Goal: Transaction & Acquisition: Purchase product/service

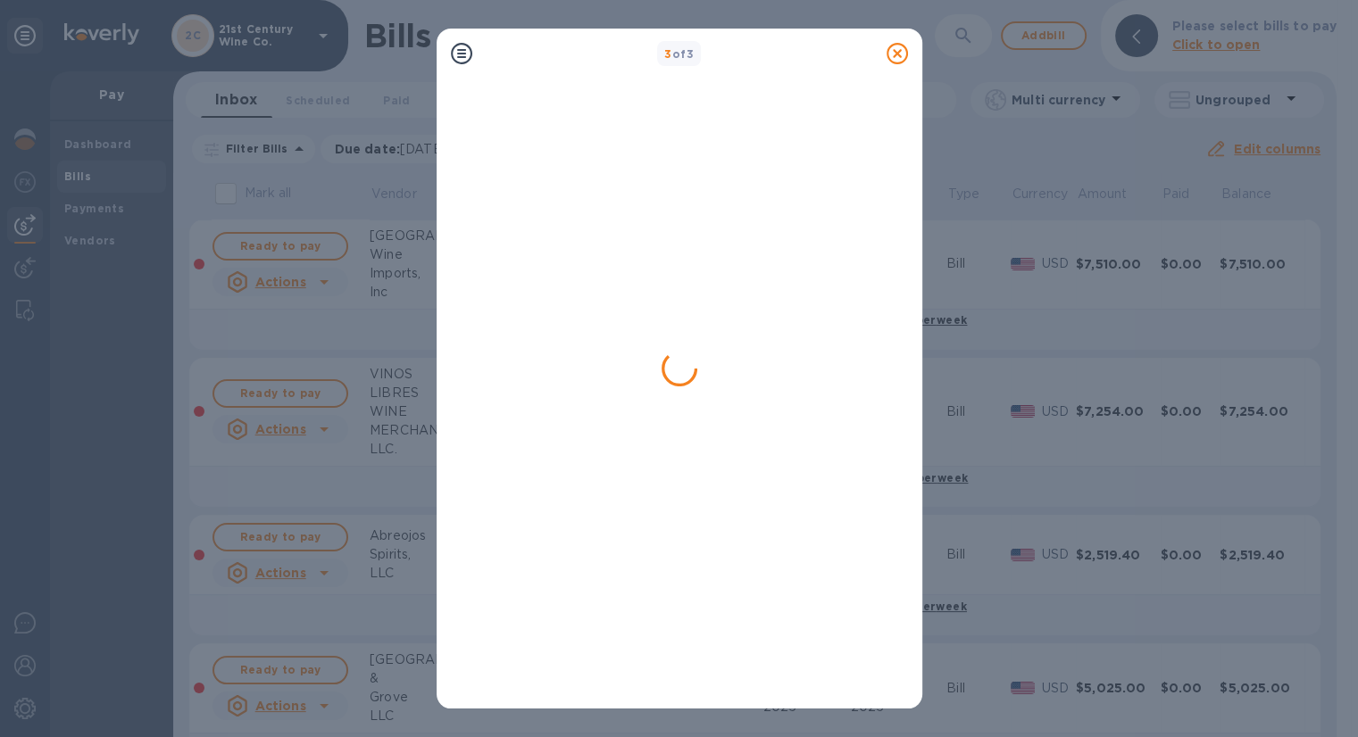
click at [895, 57] on icon at bounding box center [897, 53] width 21 height 21
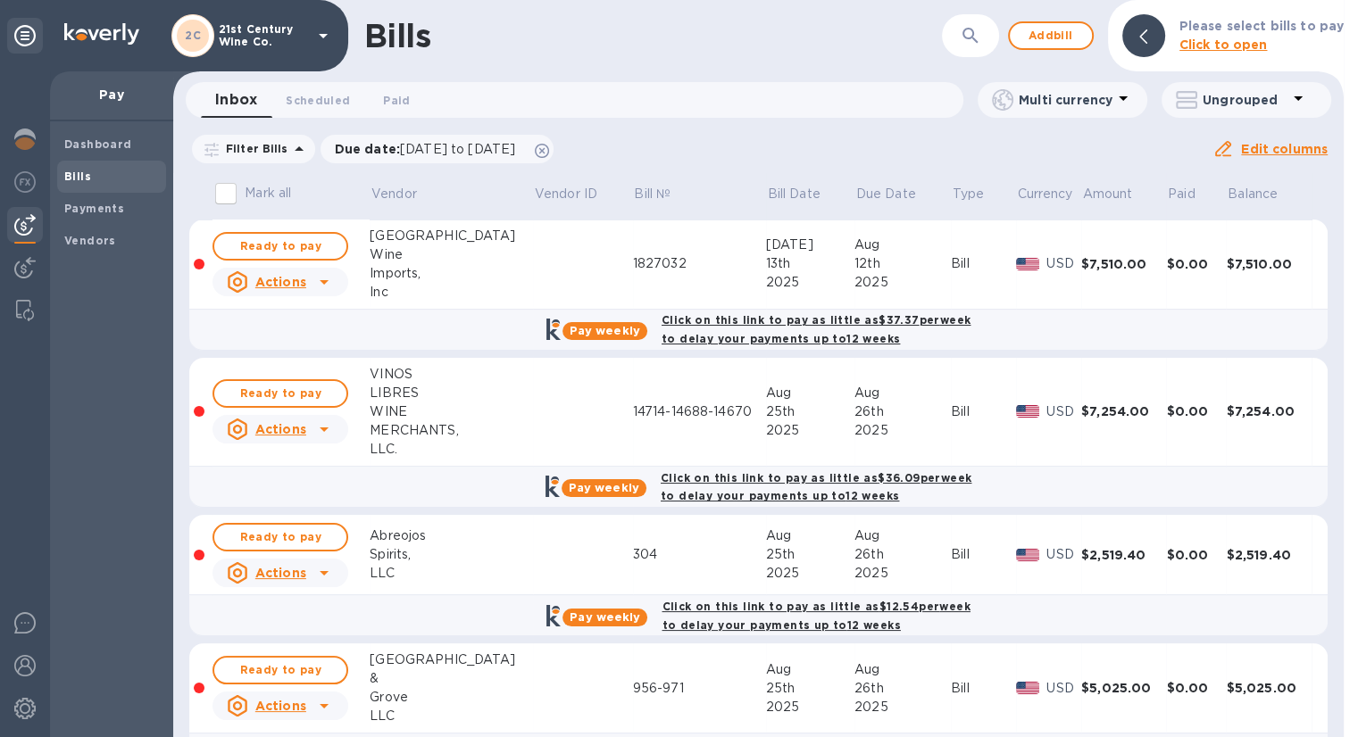
scroll to position [58, 0]
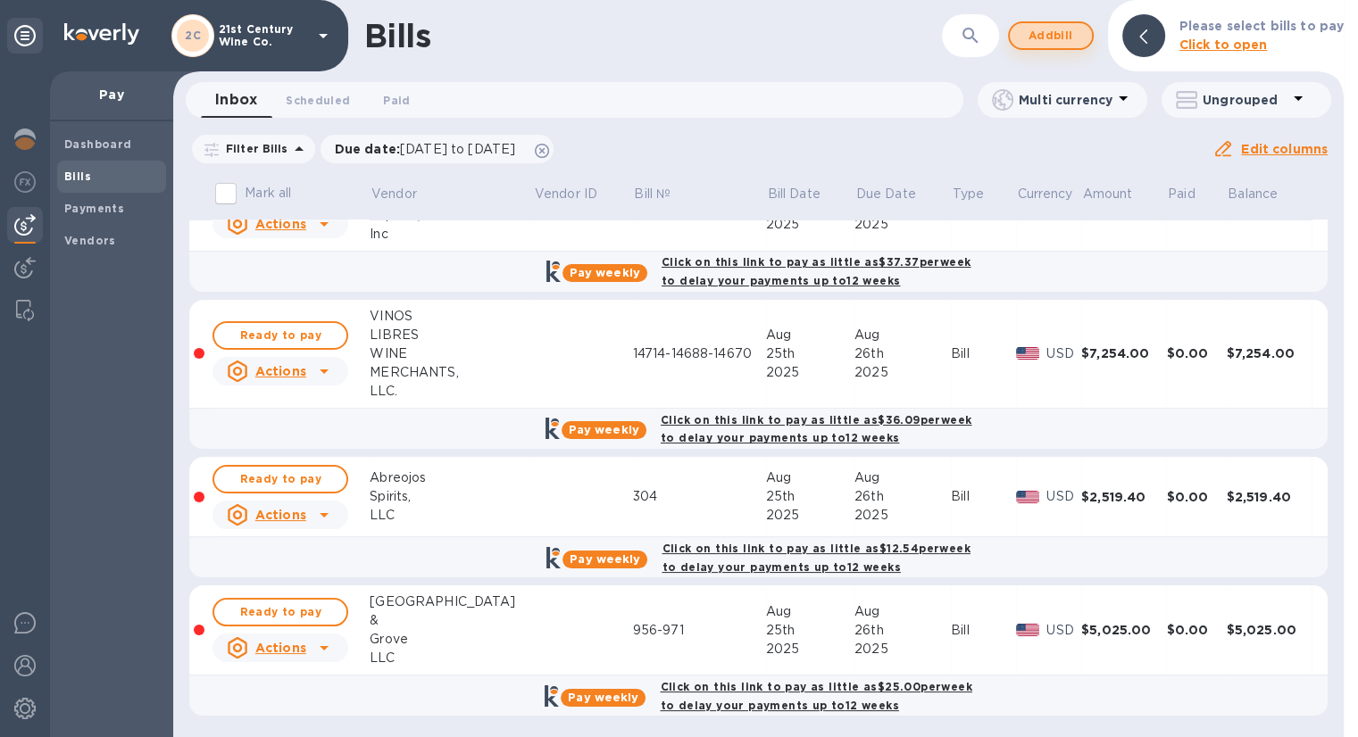
click at [1056, 31] on span "Add bill" at bounding box center [1051, 35] width 54 height 21
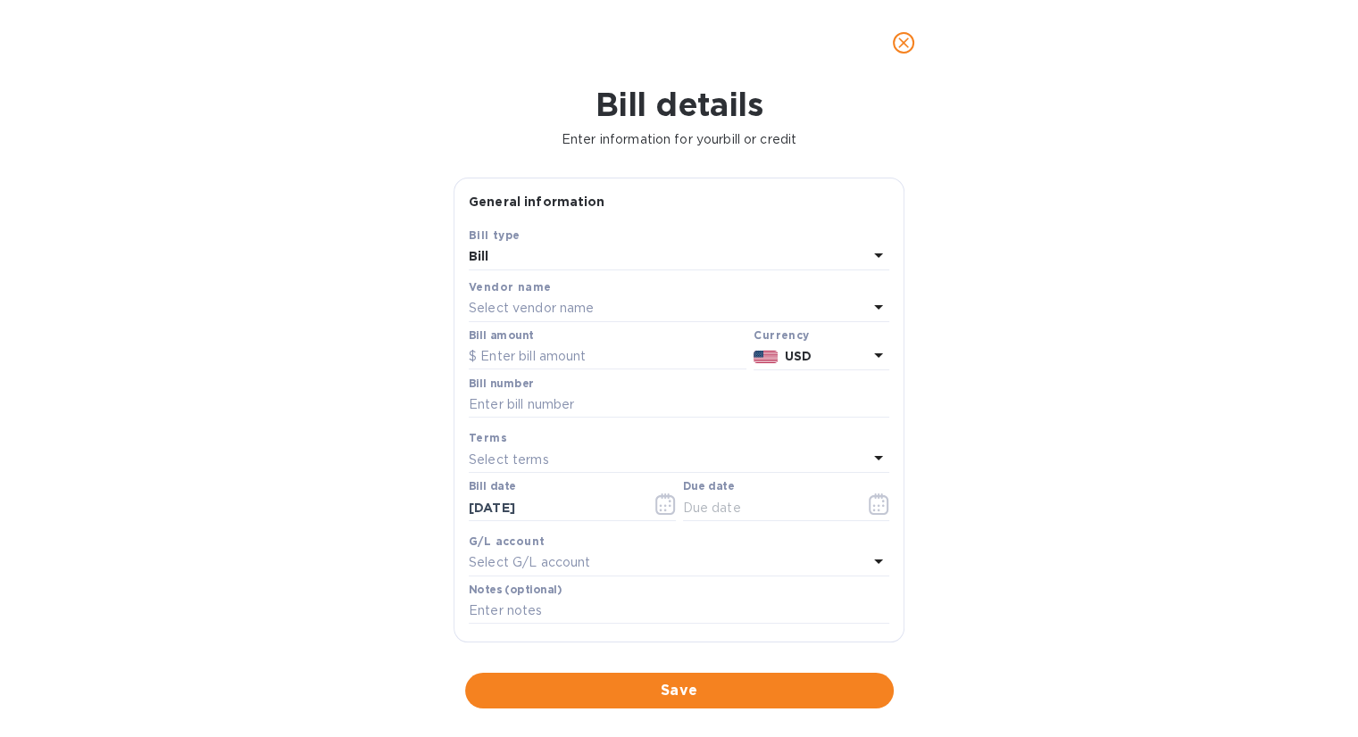
click at [573, 304] on p "Select vendor name" at bounding box center [531, 308] width 125 height 19
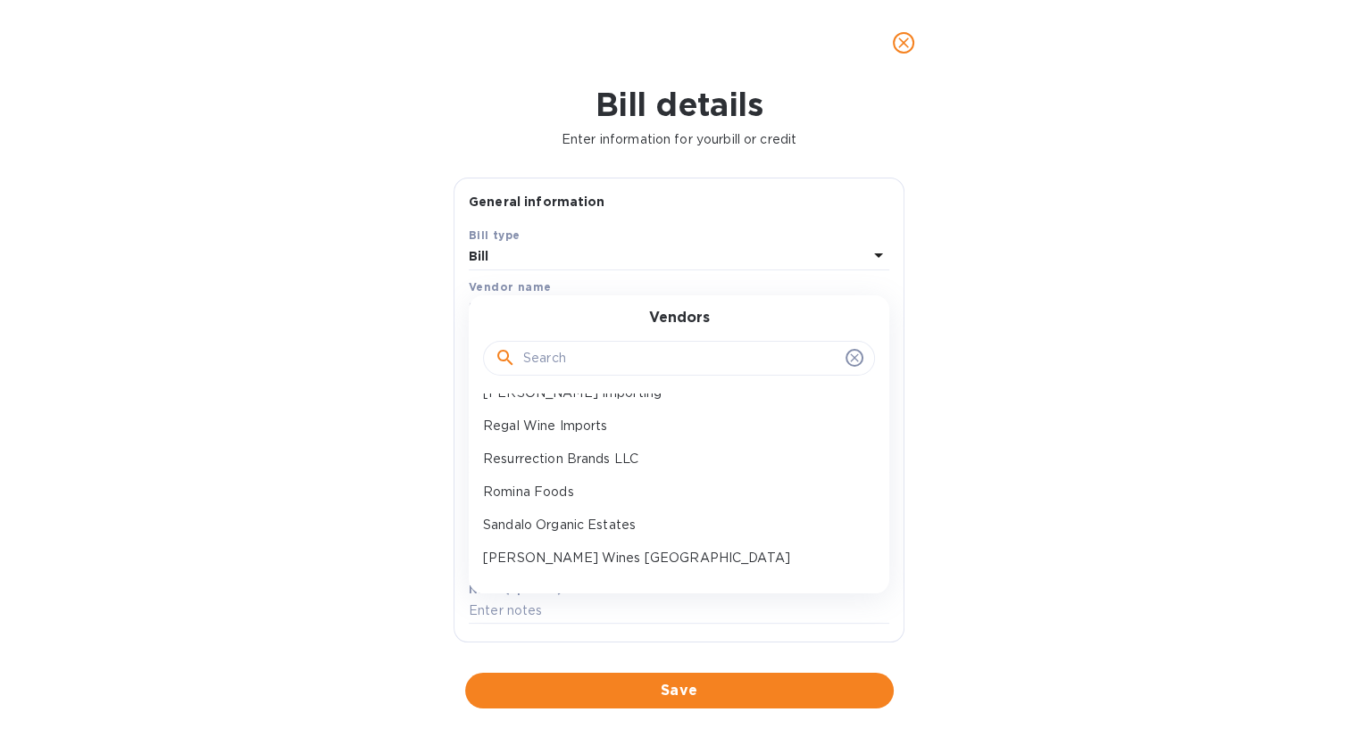
scroll to position [714, 0]
click at [561, 512] on p "VINOS LIBRES WINE MERCHANTS, LLC." at bounding box center [672, 521] width 378 height 19
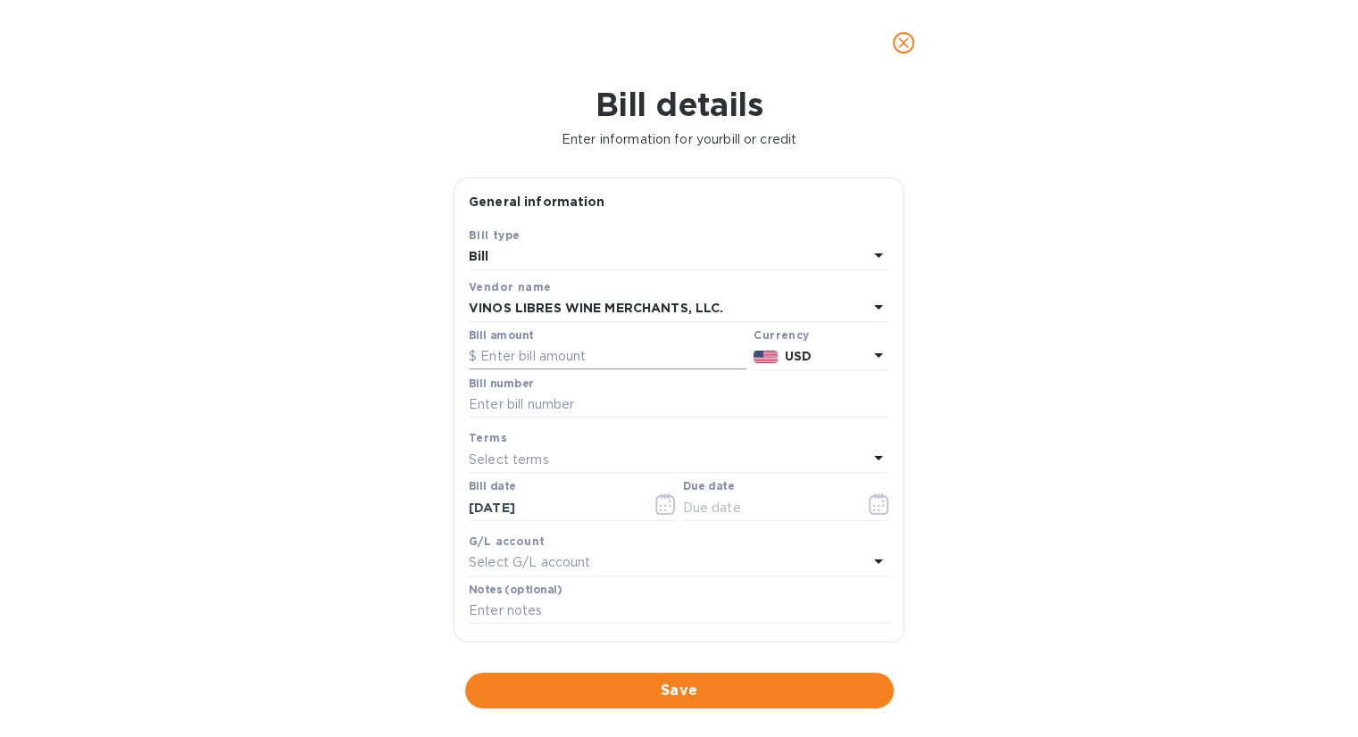
click at [565, 362] on input "text" at bounding box center [608, 357] width 278 height 27
type input "8,598"
click at [512, 401] on input "text" at bounding box center [679, 405] width 421 height 27
type input "[CREDIT_CARD_NUMBER]"
click at [668, 505] on icon "button" at bounding box center [665, 504] width 21 height 21
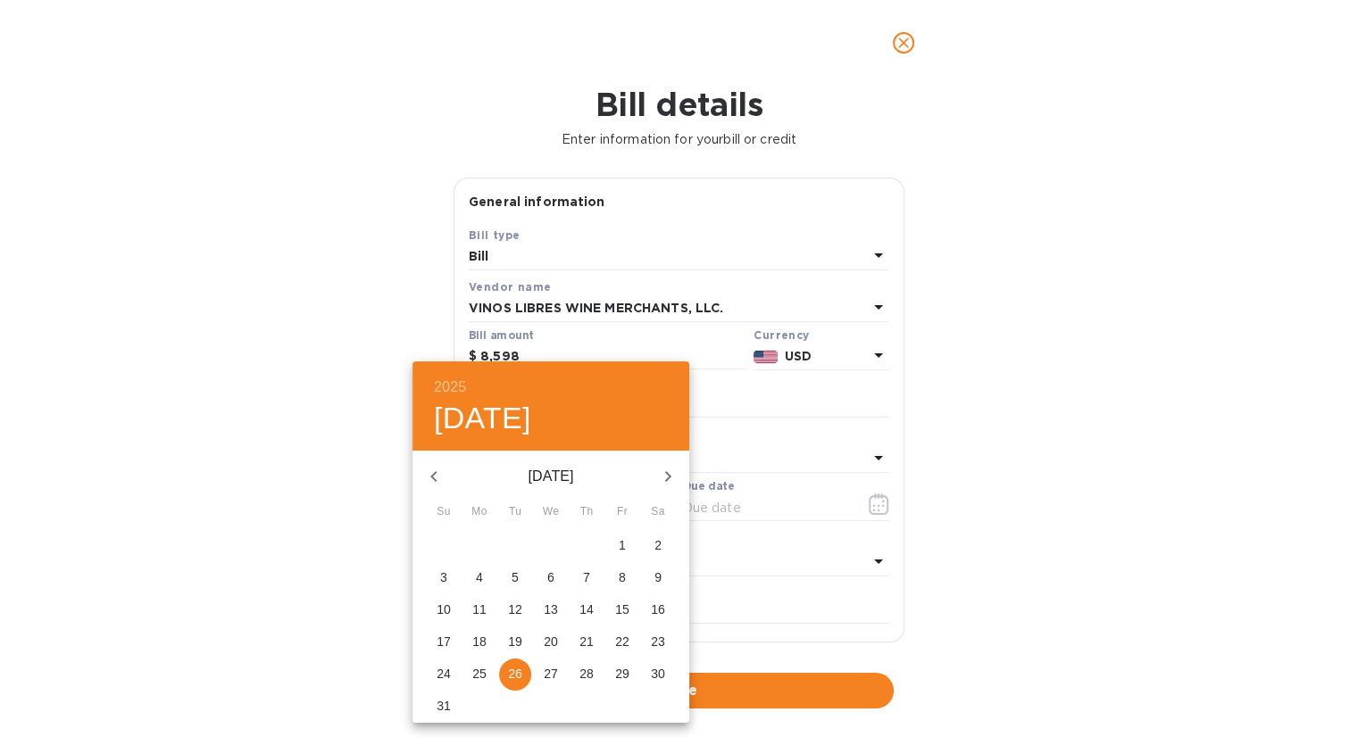
click at [546, 678] on p "27" at bounding box center [551, 674] width 14 height 18
type input "[DATE]"
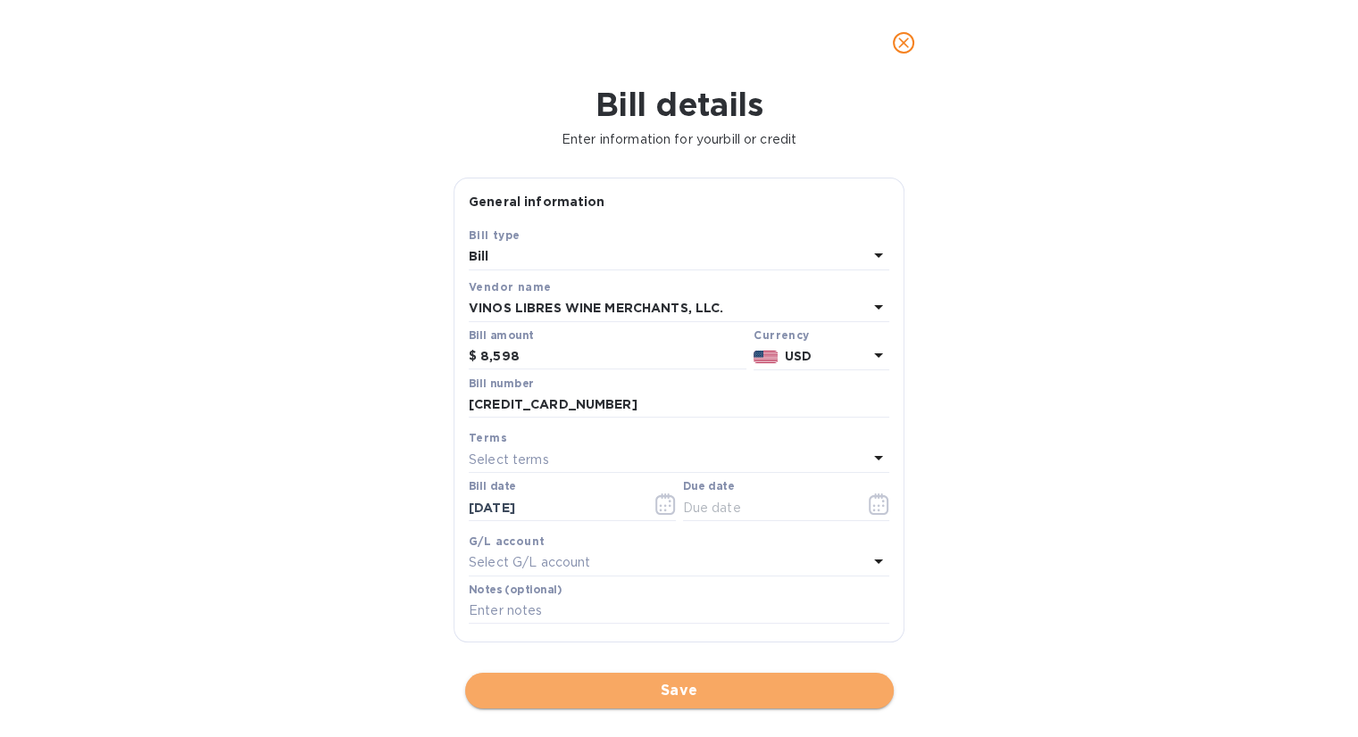
click at [638, 688] on span "Save" at bounding box center [679, 690] width 400 height 21
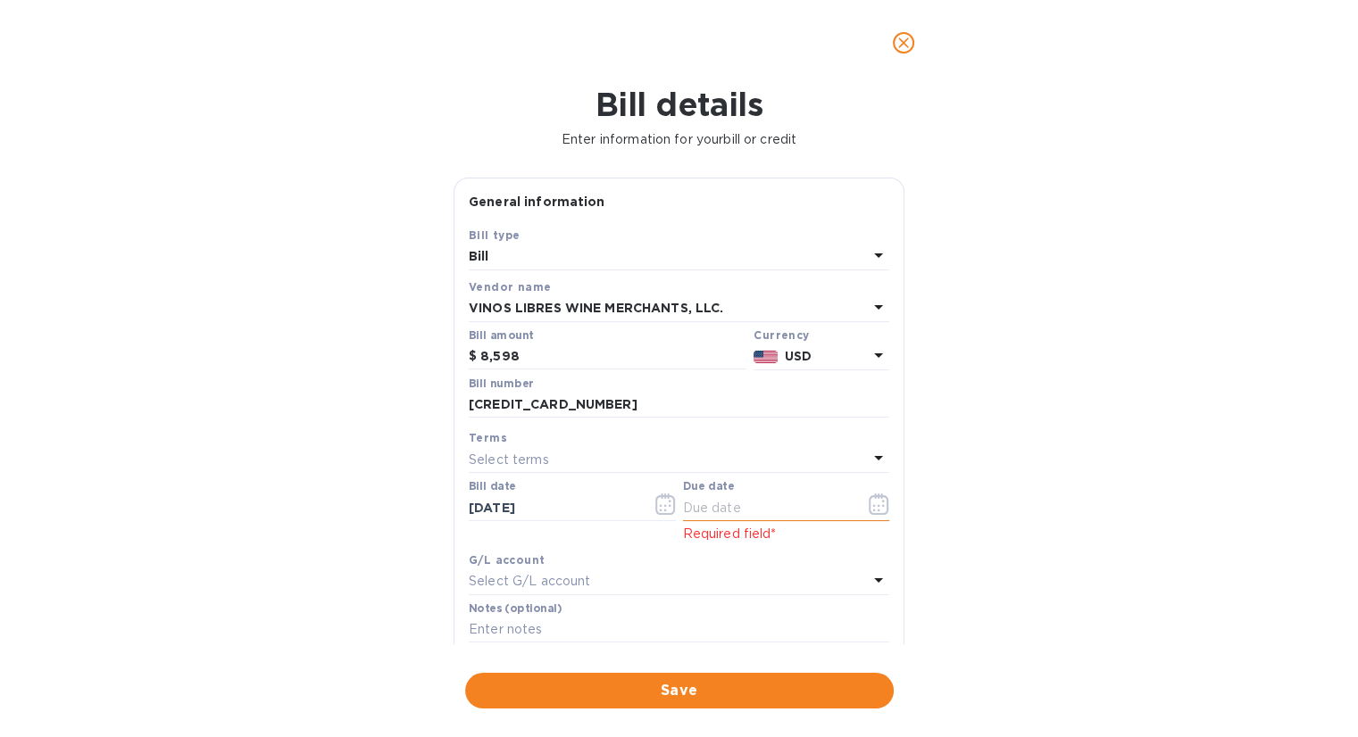
click at [869, 502] on icon "button" at bounding box center [879, 504] width 21 height 21
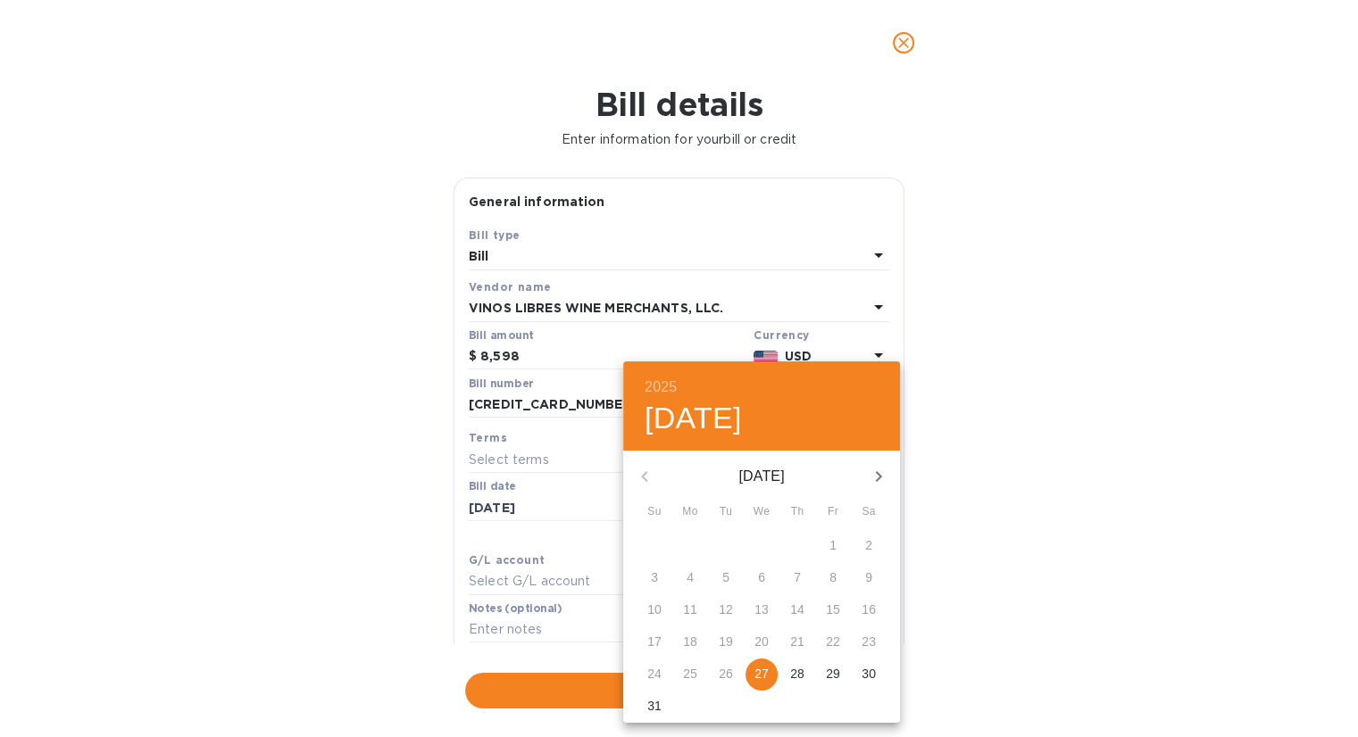
click at [770, 672] on span "27" at bounding box center [761, 674] width 32 height 18
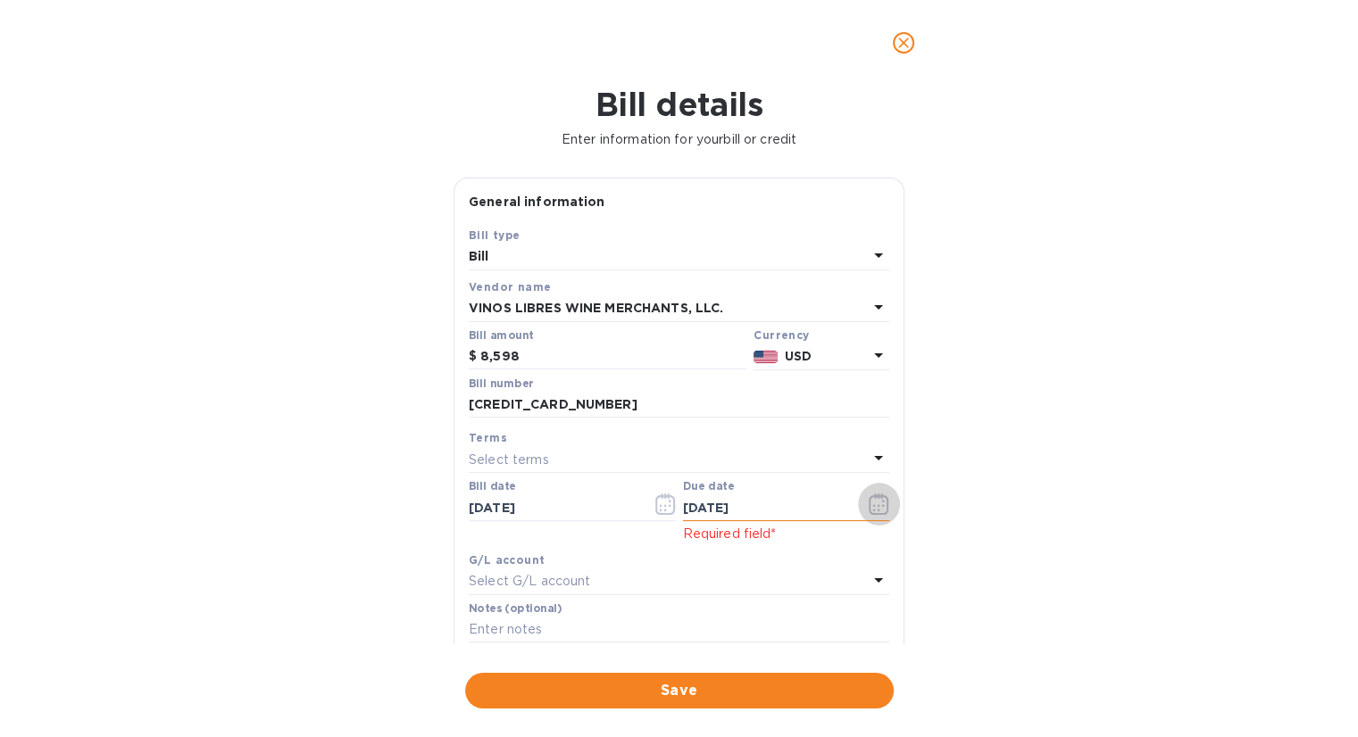
click at [869, 502] on icon "button" at bounding box center [879, 504] width 21 height 21
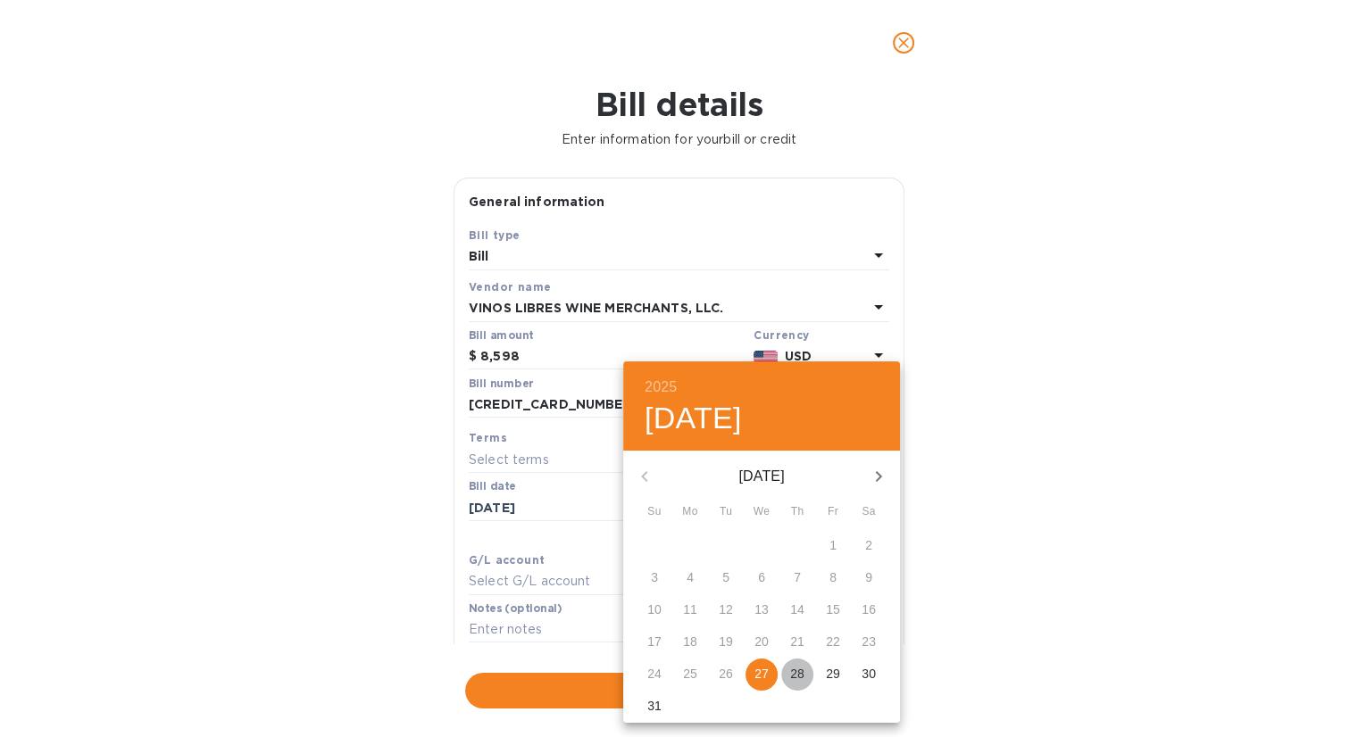
click at [796, 670] on p "28" at bounding box center [797, 674] width 14 height 18
type input "[DATE]"
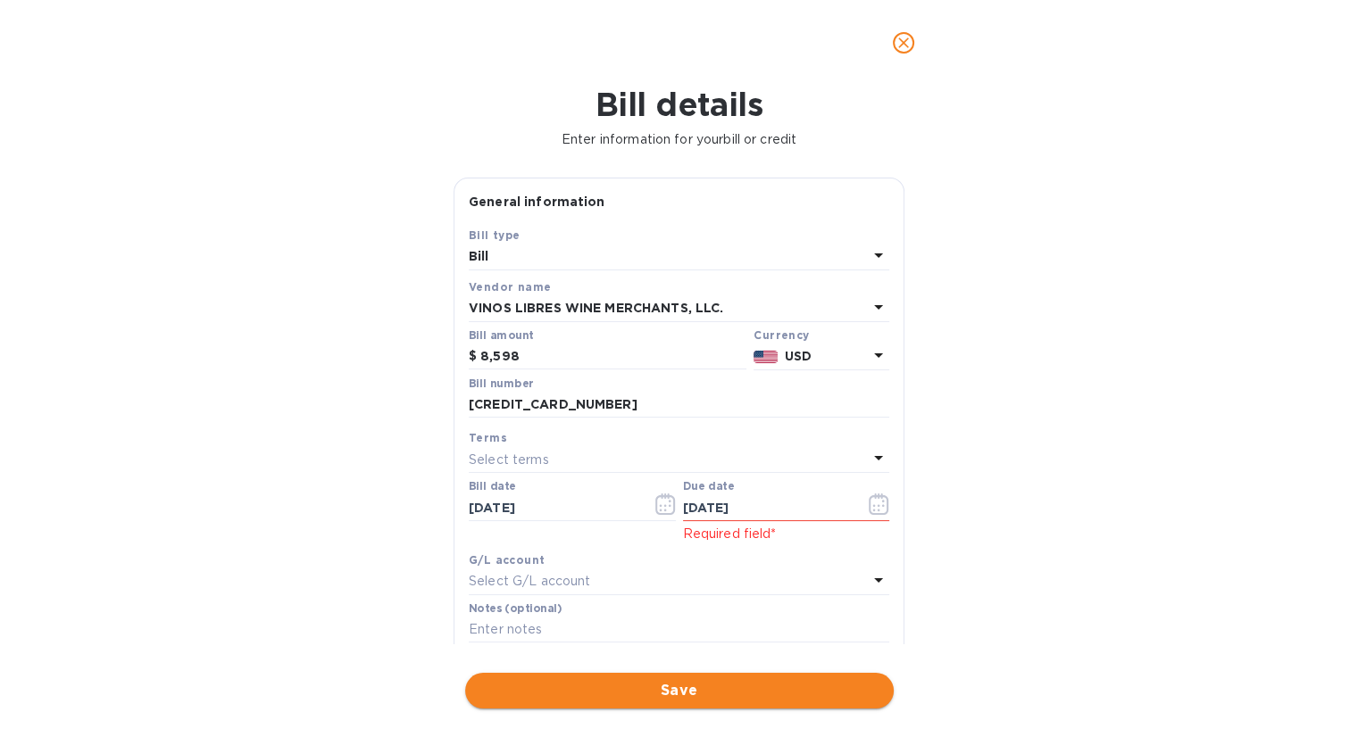
click at [797, 683] on span "Save" at bounding box center [679, 690] width 400 height 21
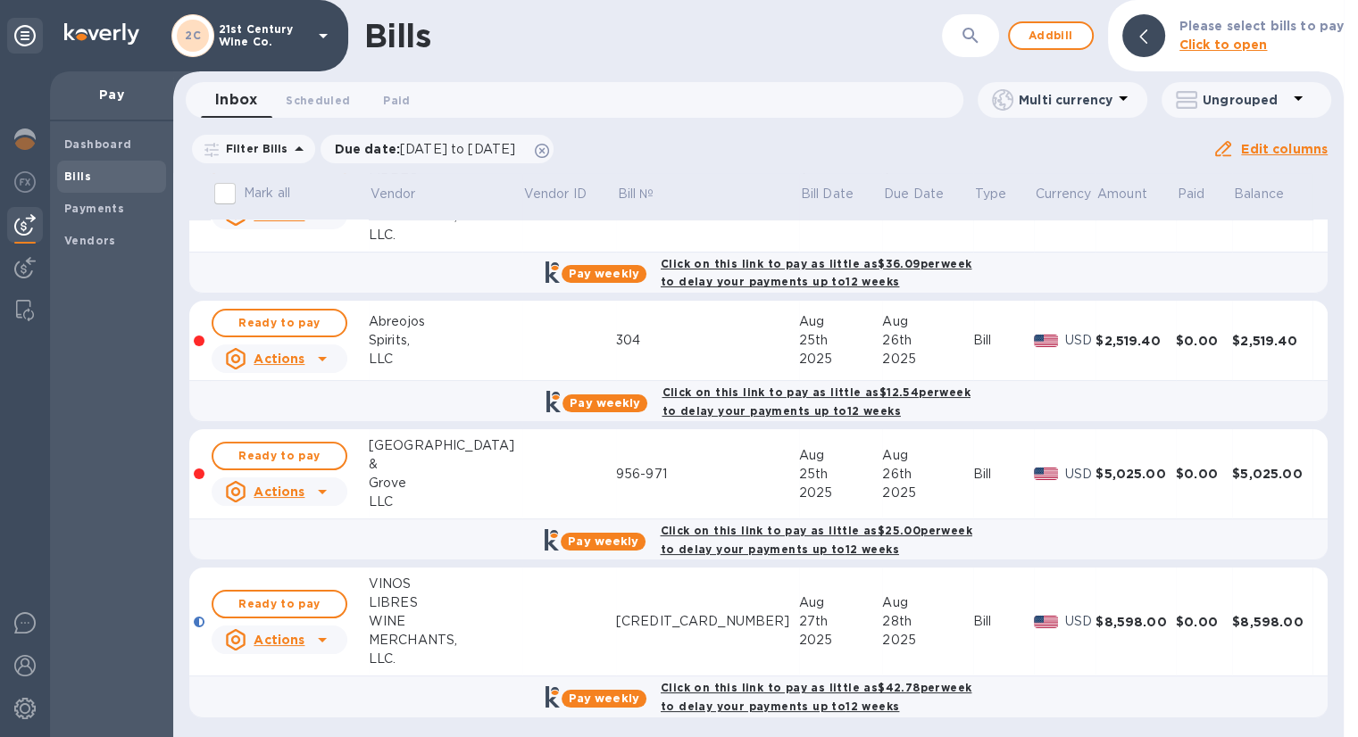
scroll to position [214, 0]
click at [308, 604] on span "Ready to pay" at bounding box center [280, 604] width 104 height 21
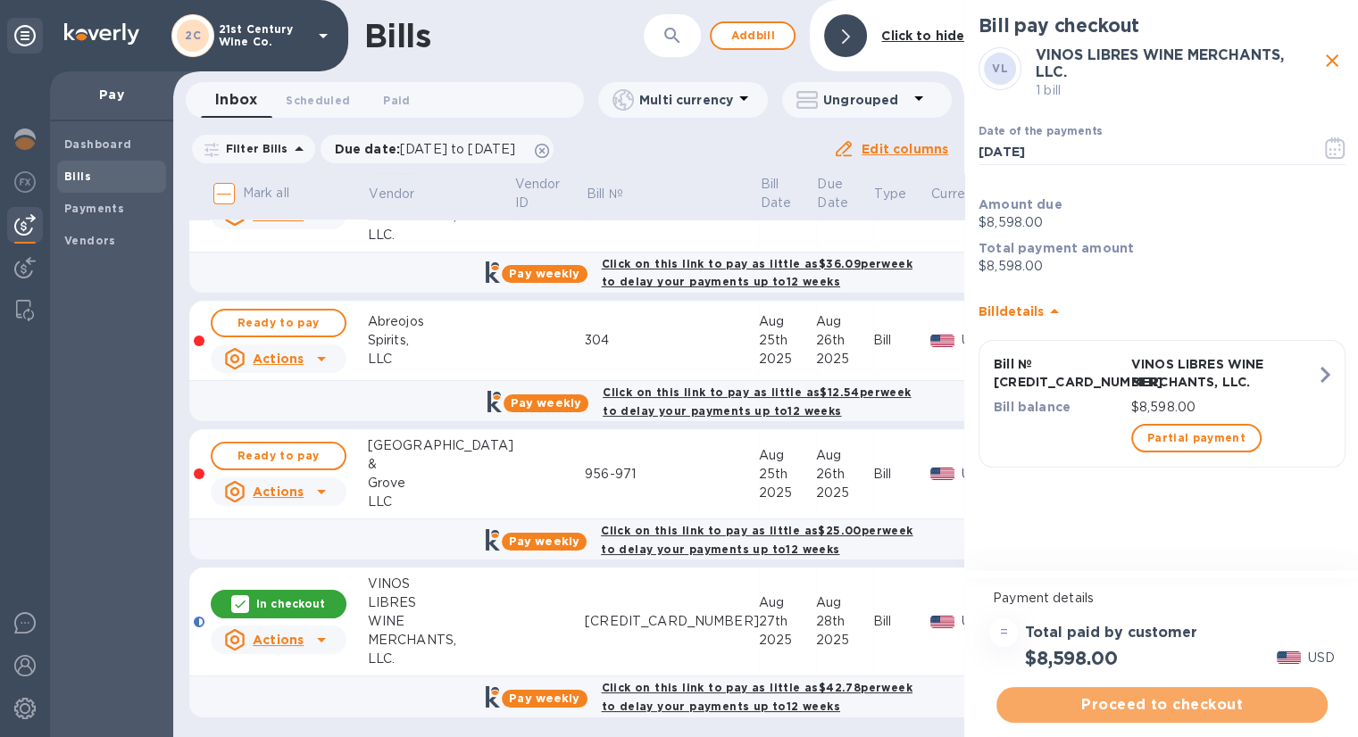
click at [1147, 701] on span "Proceed to checkout" at bounding box center [1162, 705] width 303 height 21
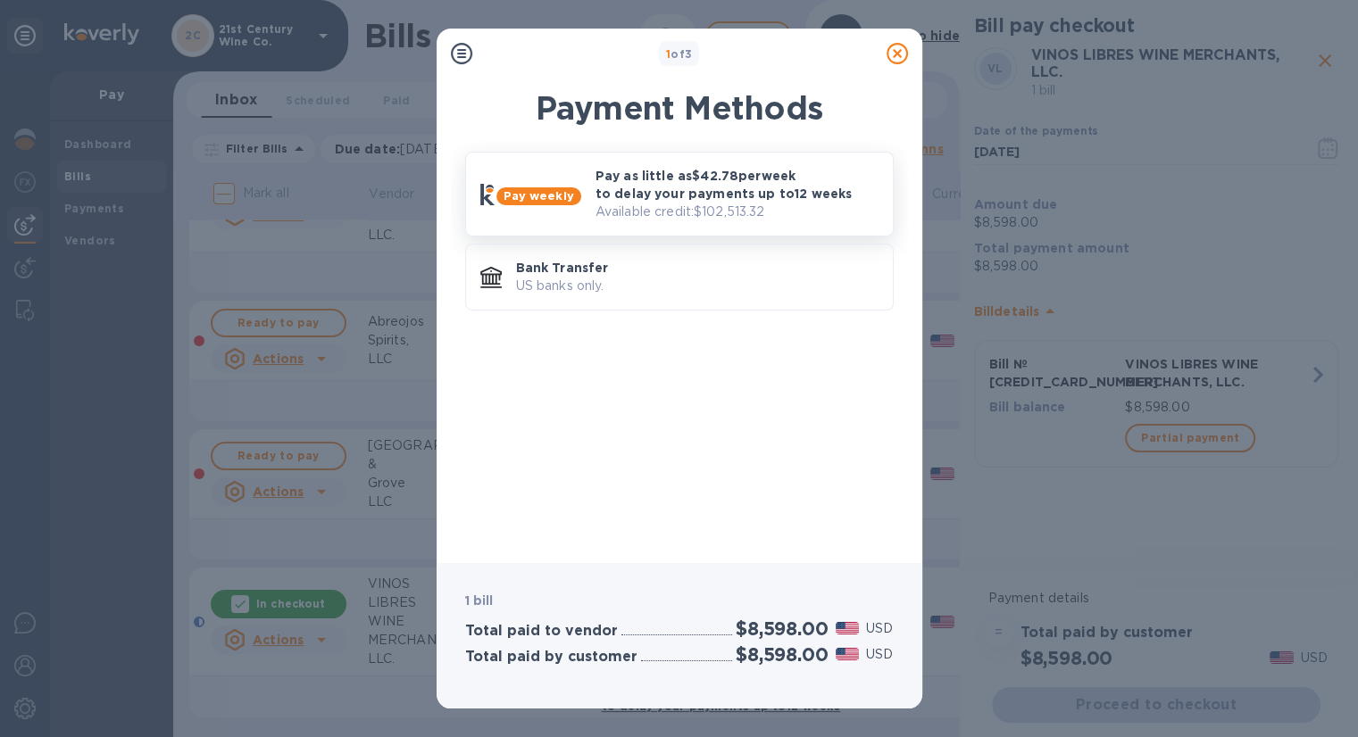
click at [764, 192] on p "Pay as little as $42.78 per week to delay your payments up to 12 weeks" at bounding box center [736, 185] width 283 height 36
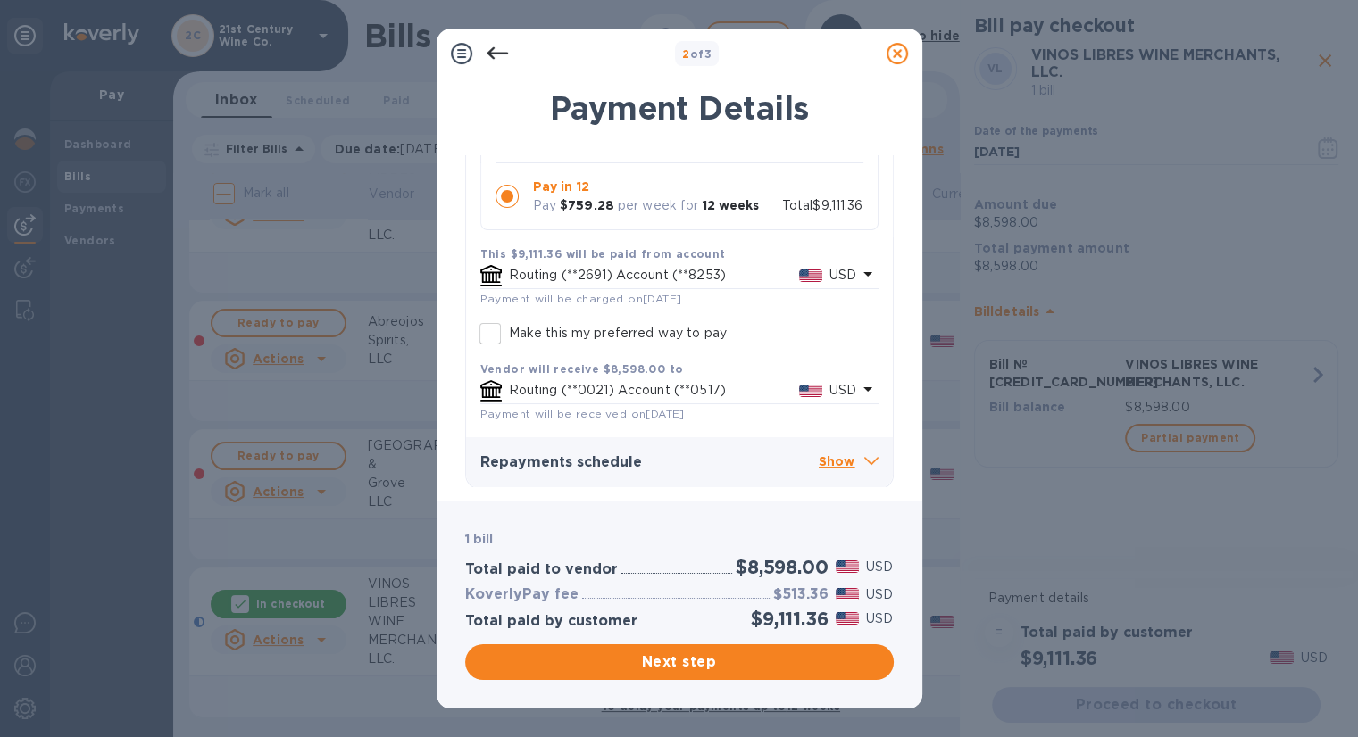
scroll to position [288, 0]
click at [850, 454] on p "Show" at bounding box center [849, 461] width 60 height 22
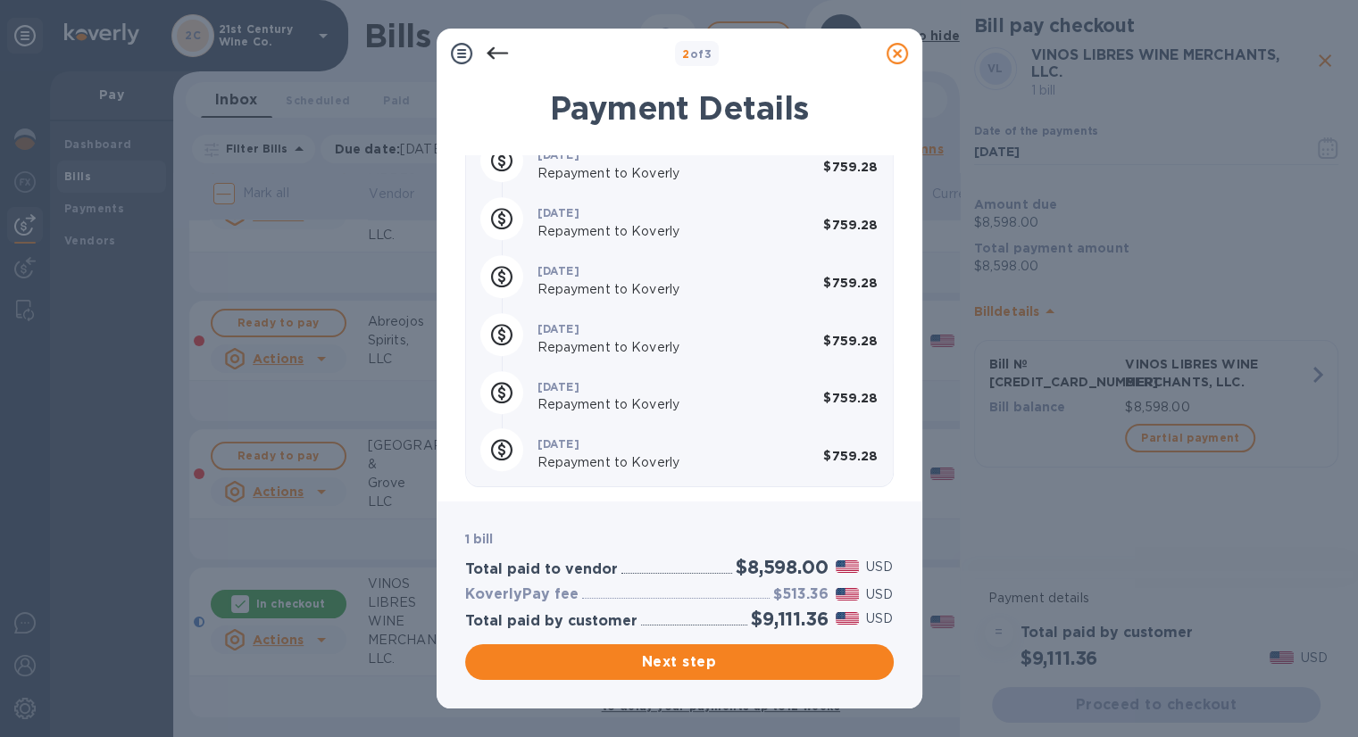
scroll to position [1093, 0]
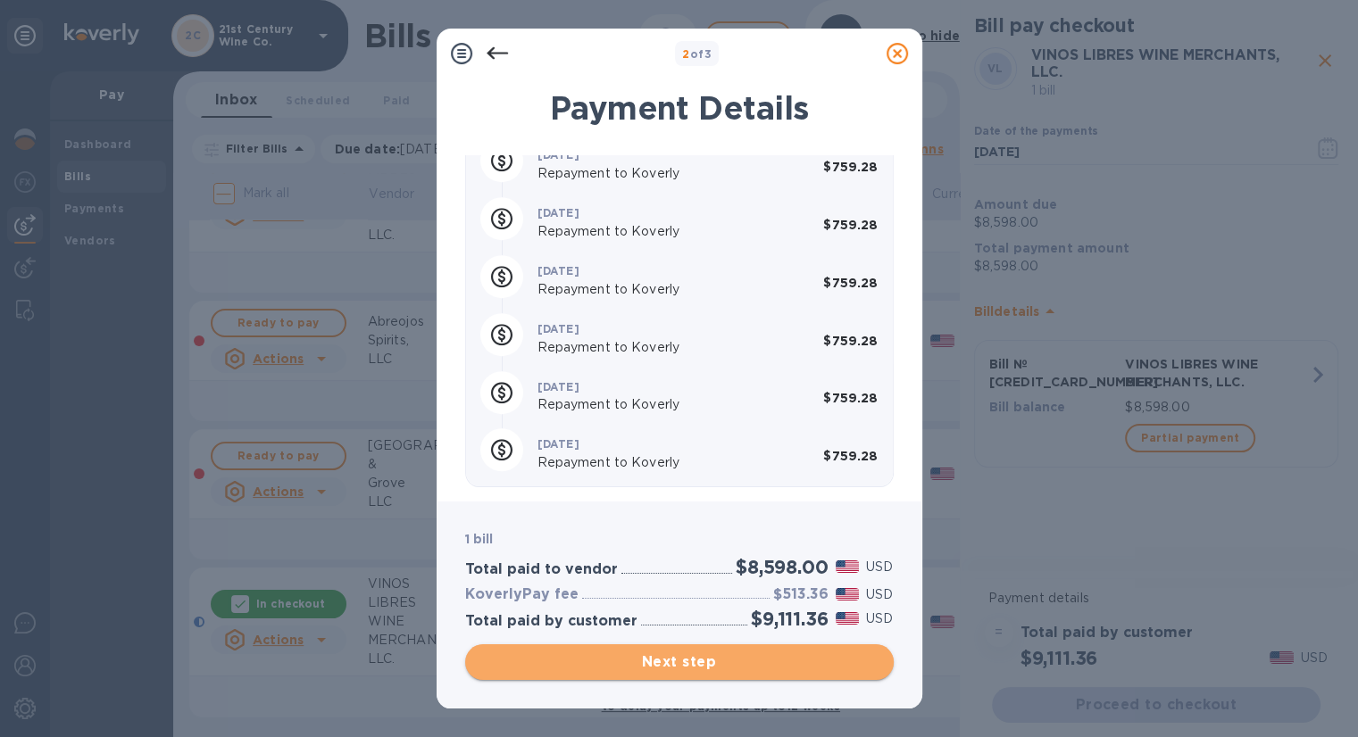
click at [662, 658] on span "Next step" at bounding box center [679, 662] width 400 height 21
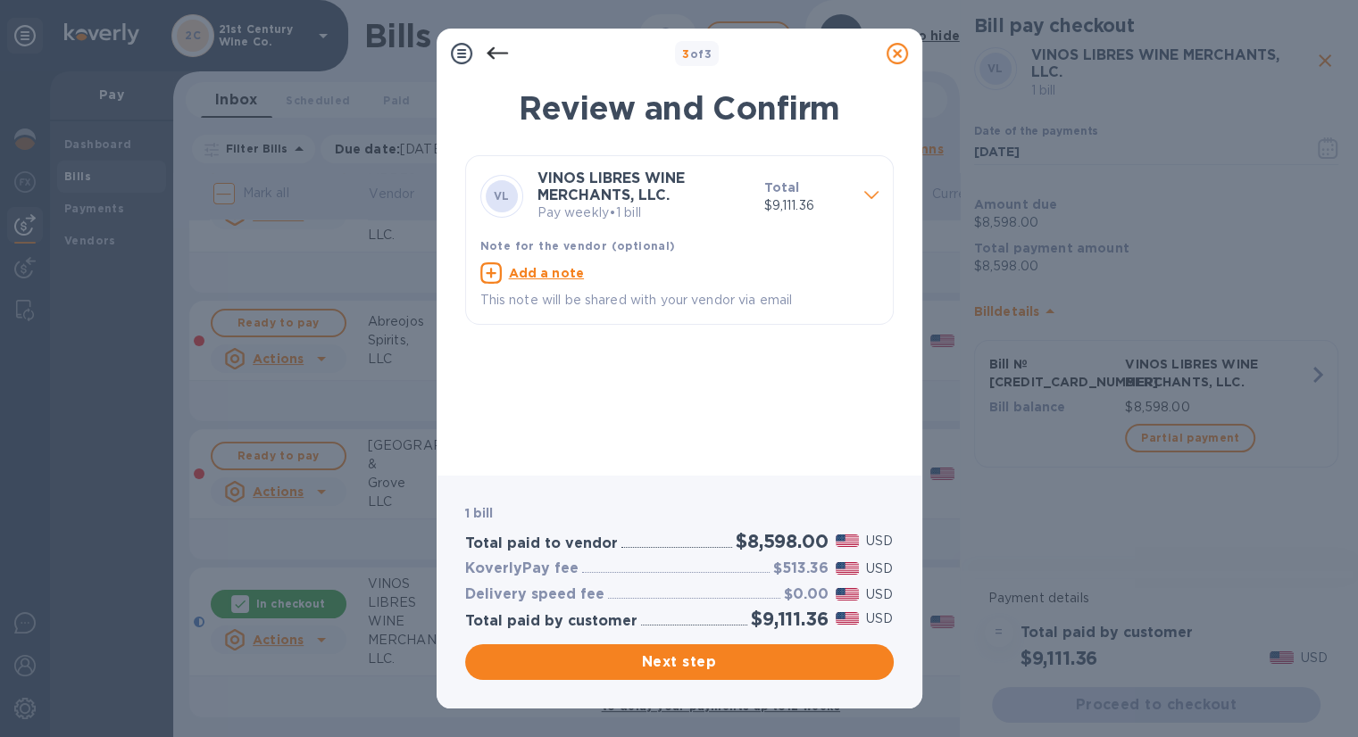
scroll to position [0, 0]
click at [508, 38] on div at bounding box center [497, 54] width 36 height 36
click at [504, 54] on icon at bounding box center [497, 53] width 21 height 21
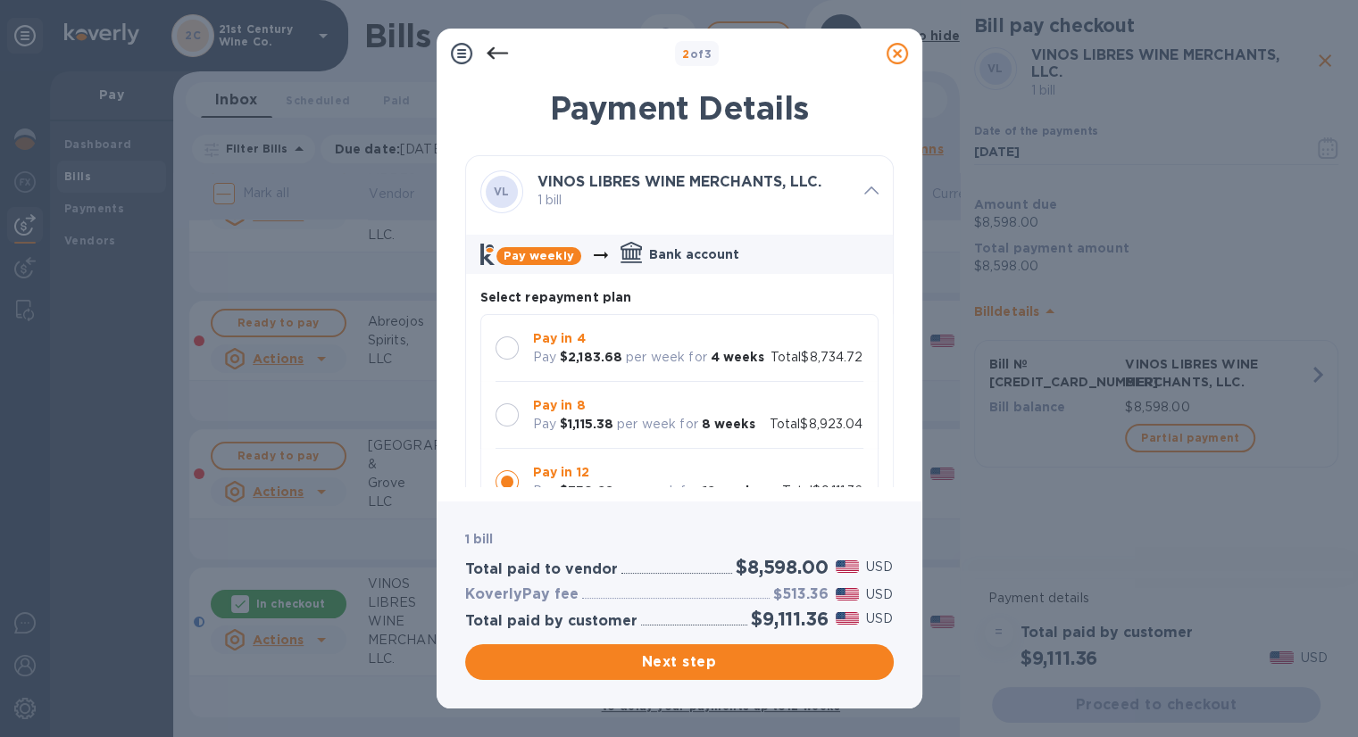
click at [504, 54] on icon at bounding box center [497, 53] width 21 height 21
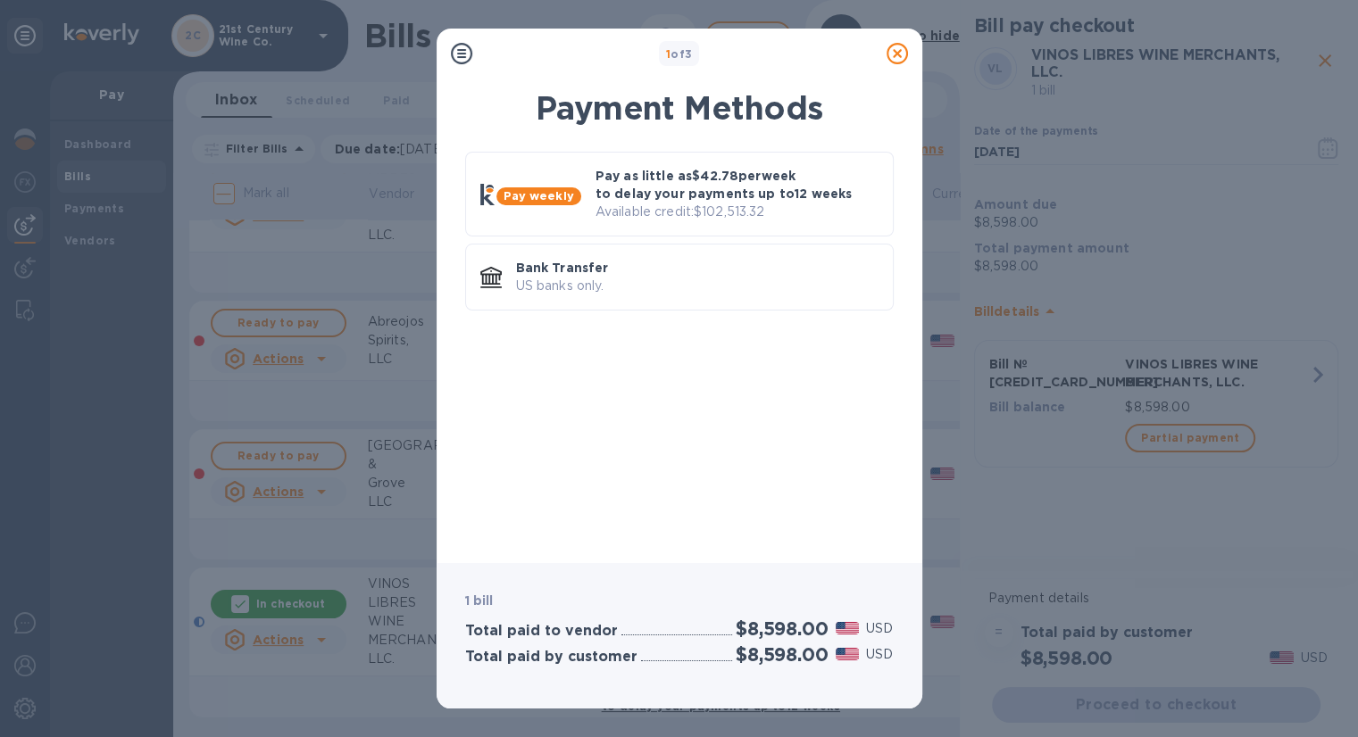
click at [895, 54] on icon at bounding box center [897, 53] width 21 height 21
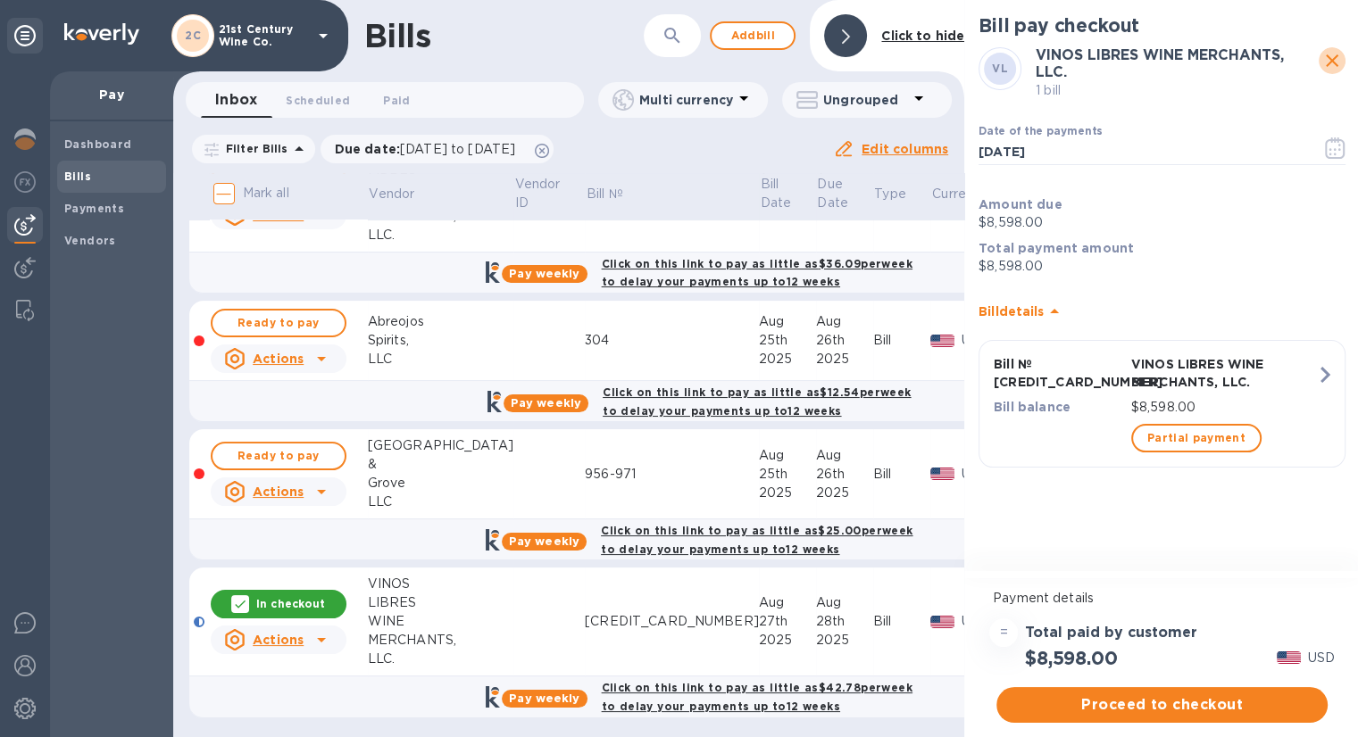
click at [1328, 64] on icon "close" at bounding box center [1332, 60] width 12 height 12
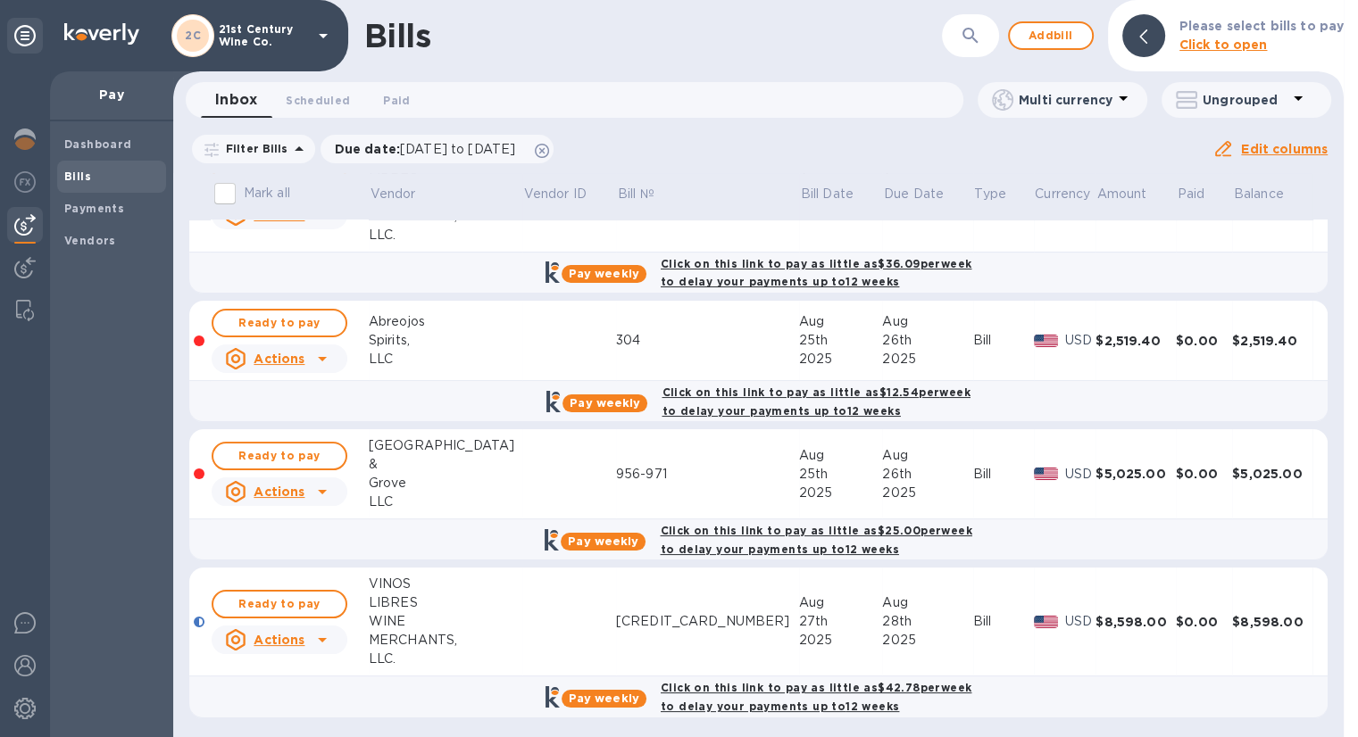
click at [536, 613] on td at bounding box center [569, 622] width 94 height 109
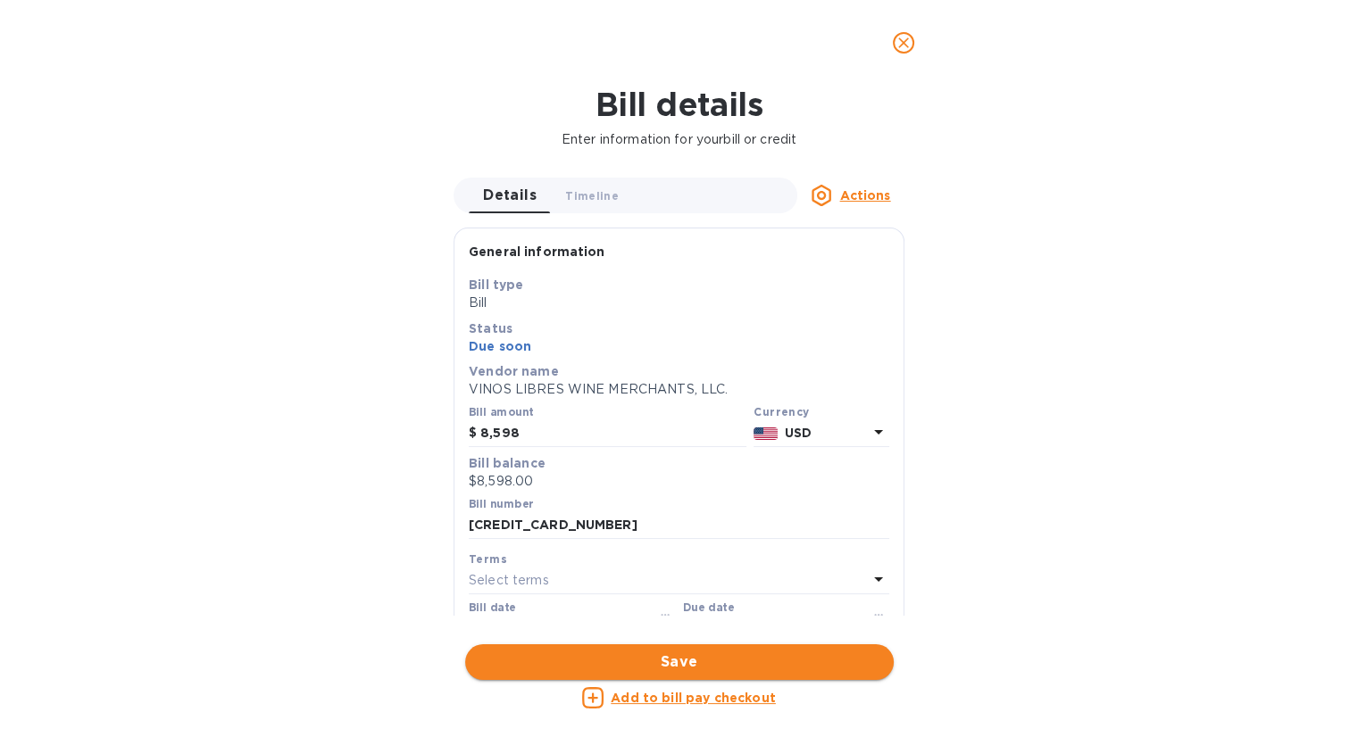
click at [681, 662] on span "Save" at bounding box center [679, 662] width 400 height 21
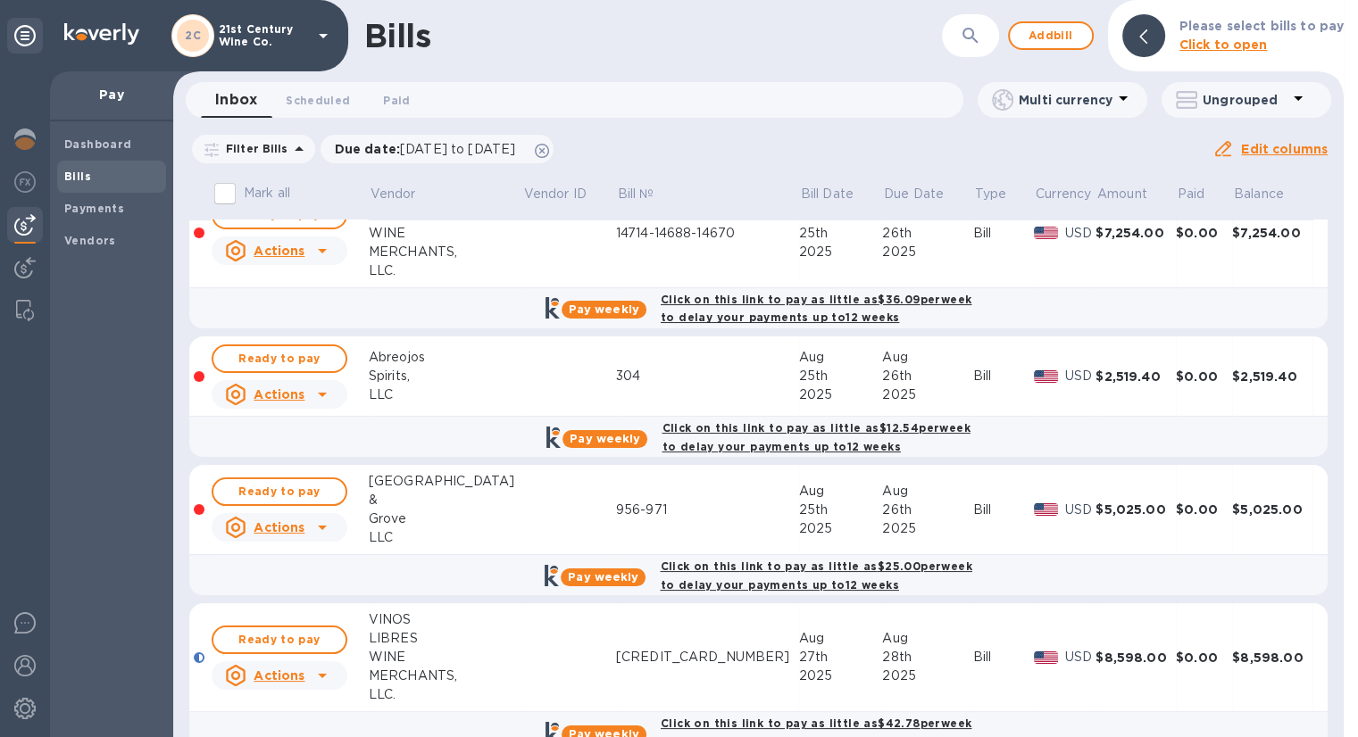
scroll to position [214, 0]
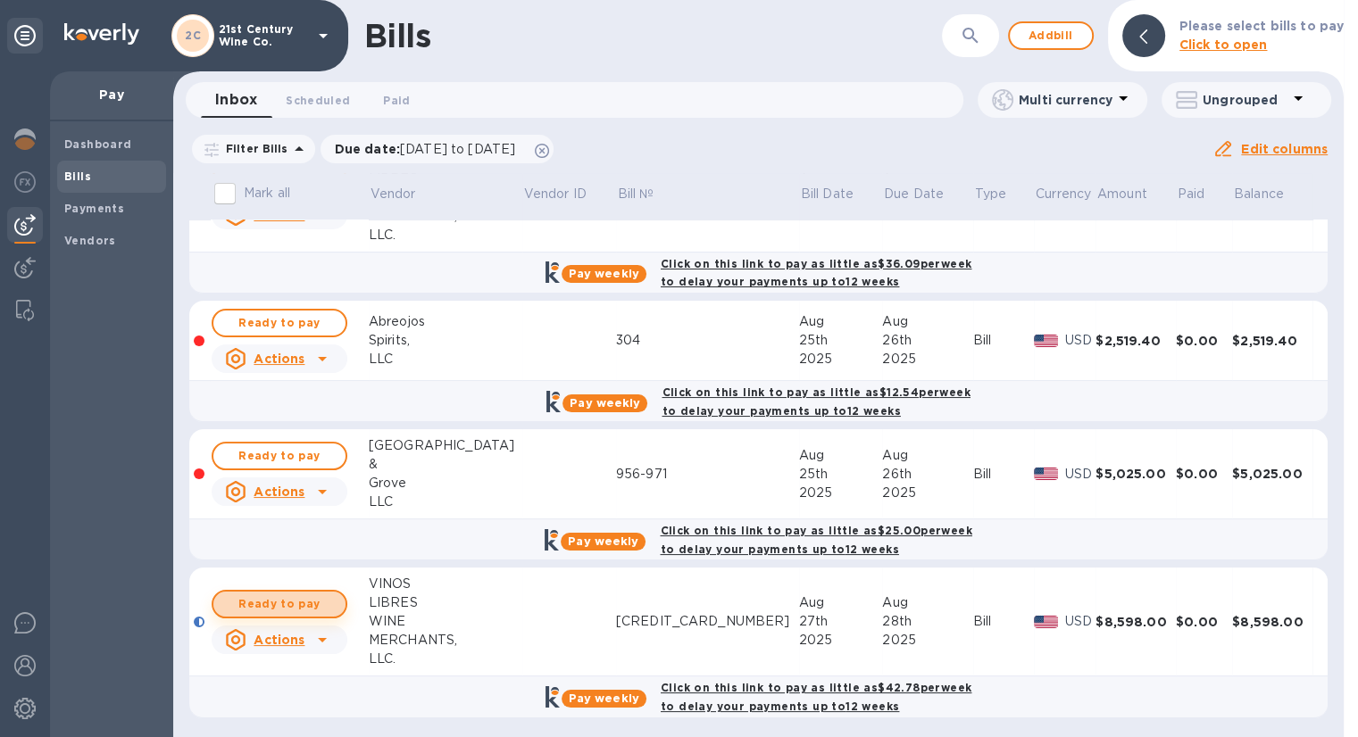
click at [271, 597] on span "Ready to pay" at bounding box center [280, 604] width 104 height 21
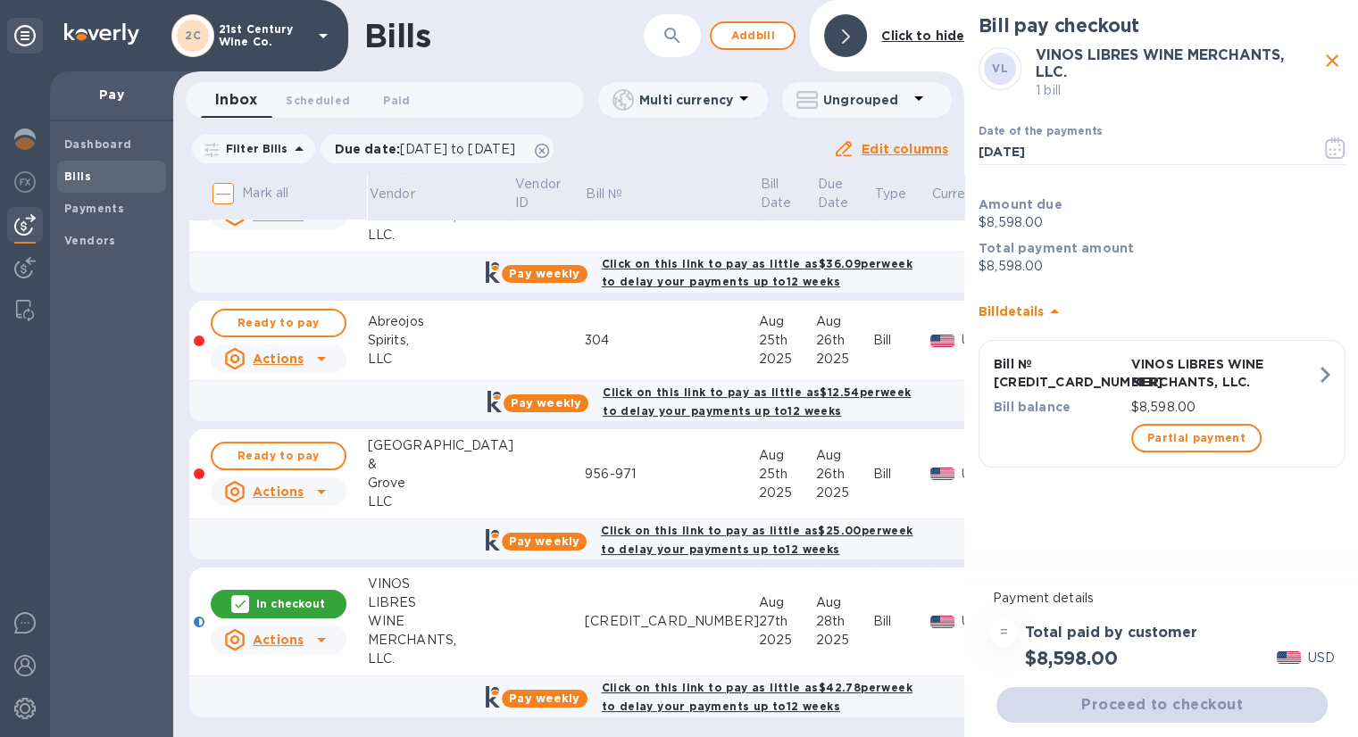
click at [1207, 709] on div "Proceed to checkout" at bounding box center [1162, 705] width 338 height 43
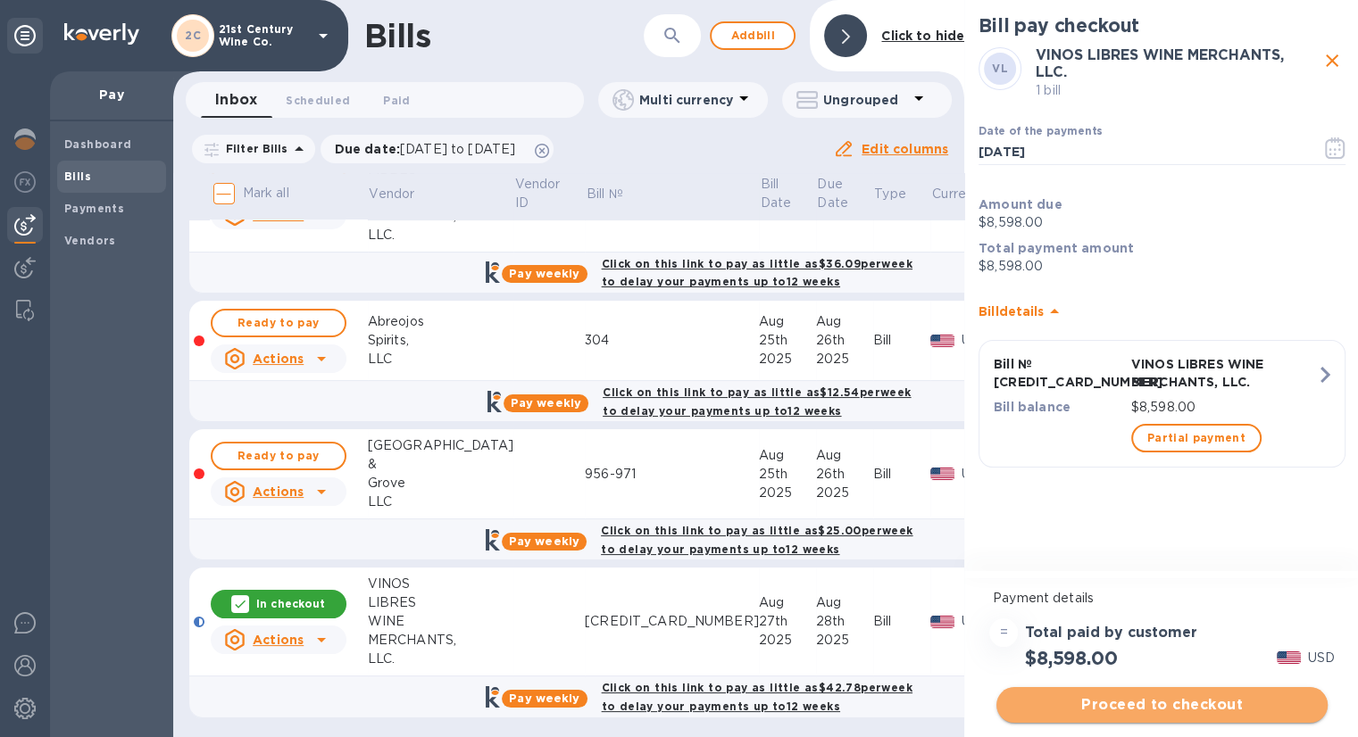
click at [1202, 701] on span "Proceed to checkout" at bounding box center [1162, 705] width 303 height 21
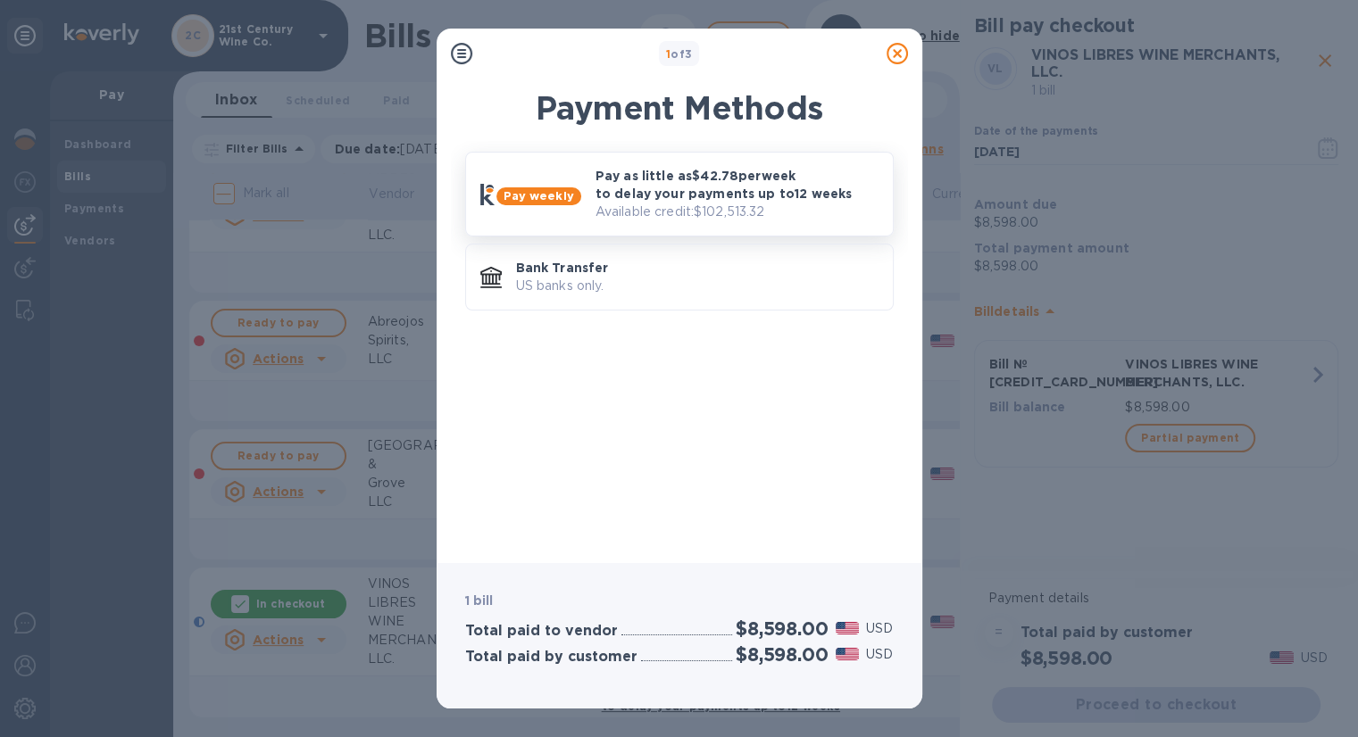
click at [784, 197] on p "Pay as little as $42.78 per week to delay your payments up to 12 weeks" at bounding box center [736, 185] width 283 height 36
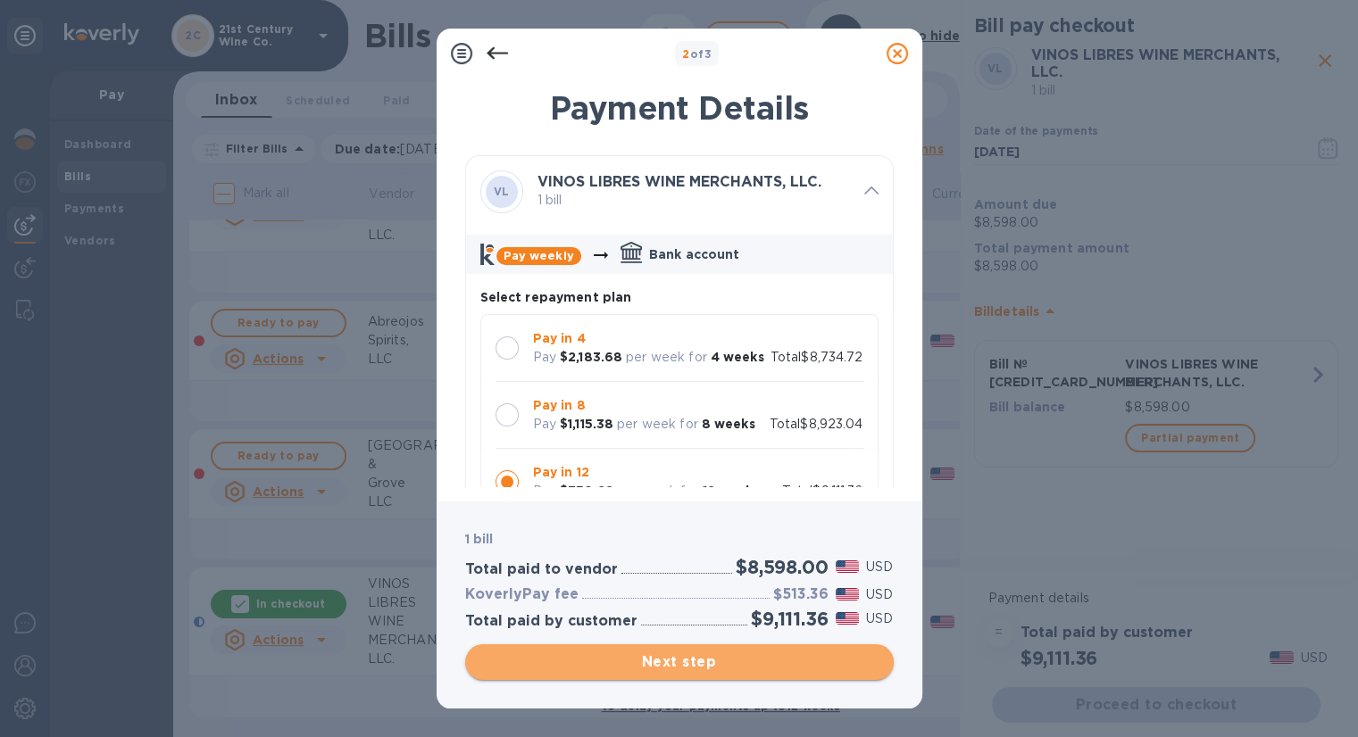
click at [745, 654] on span "Next step" at bounding box center [679, 662] width 400 height 21
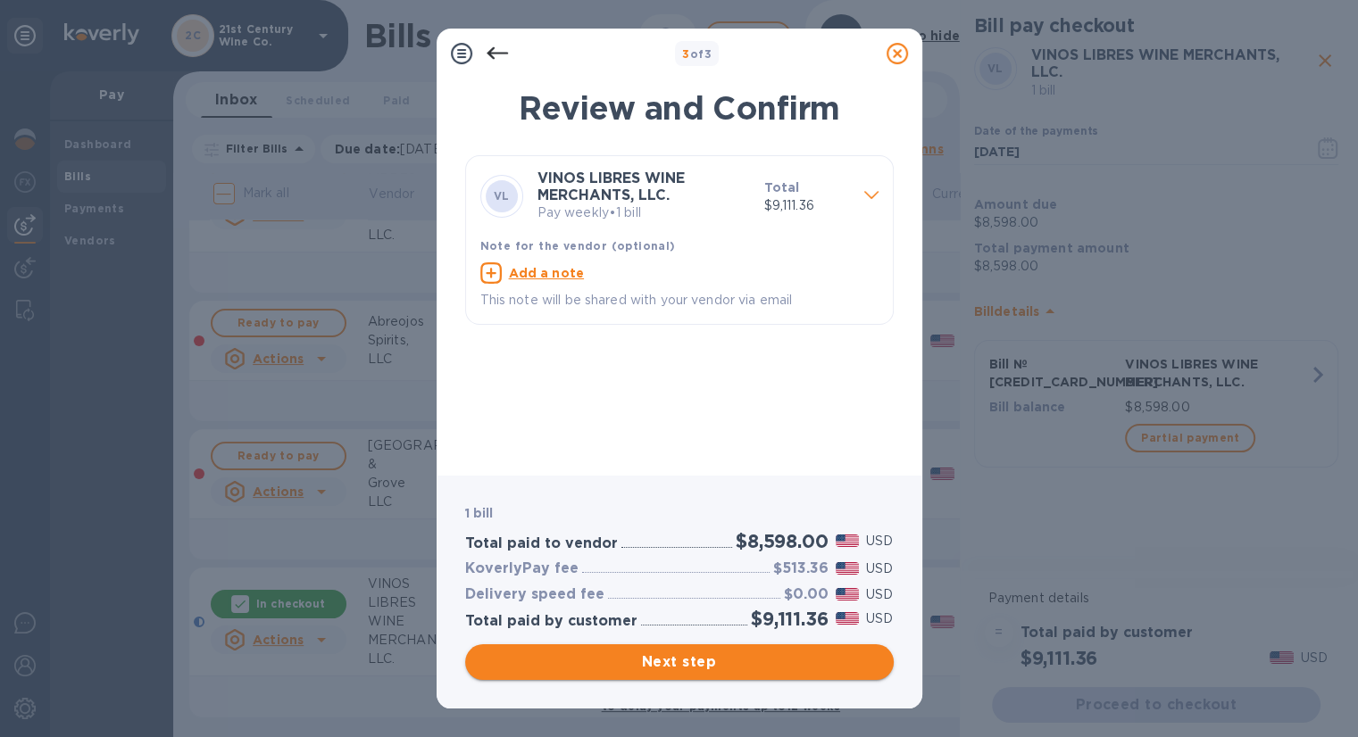
click at [746, 657] on span "Next step" at bounding box center [679, 662] width 400 height 21
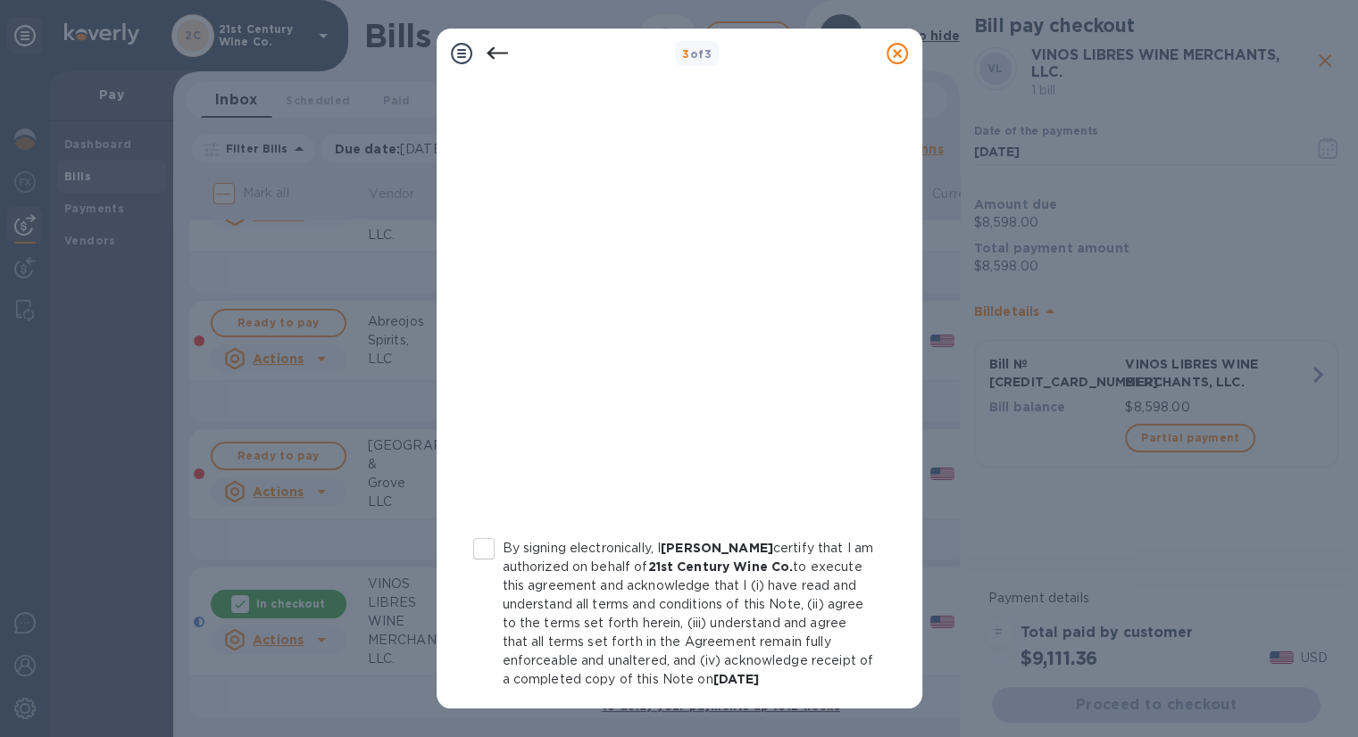
scroll to position [261, 0]
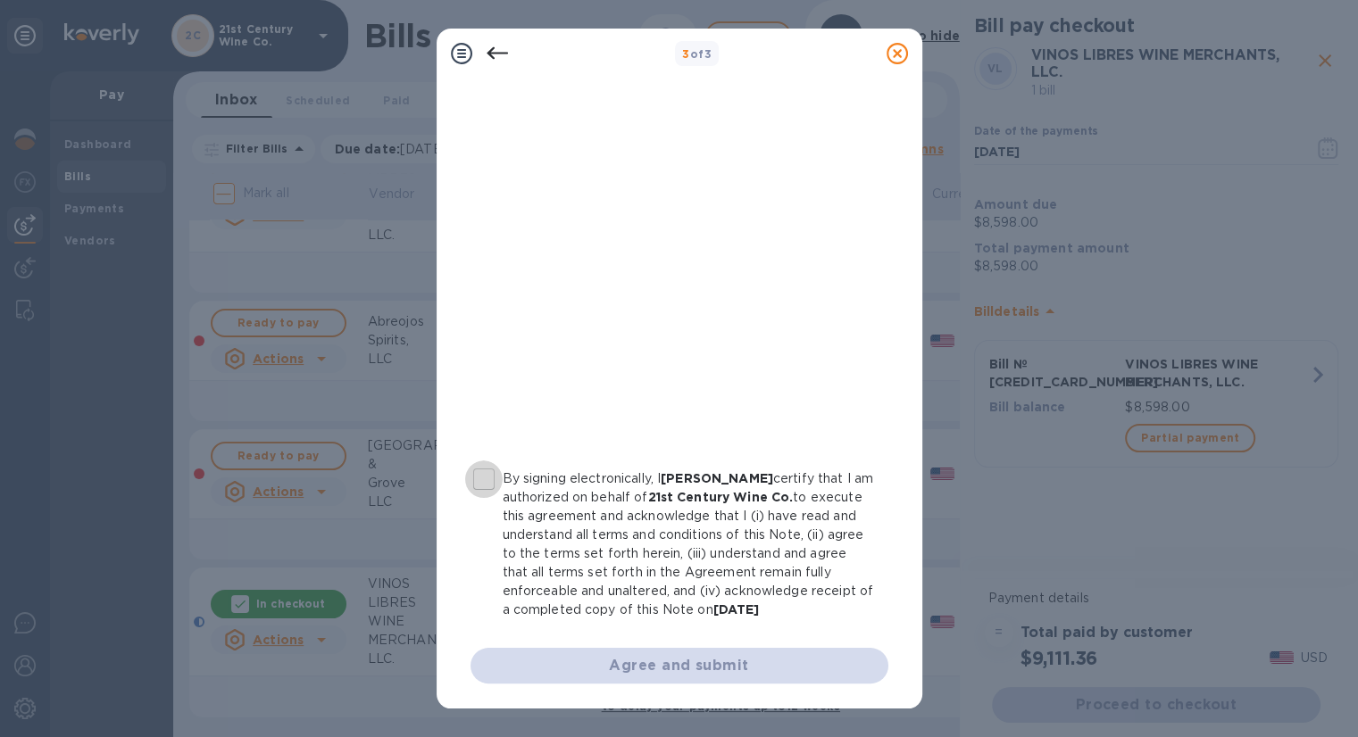
click at [479, 474] on input "By signing electronically, I [PERSON_NAME] certify that I am authorized on beha…" at bounding box center [483, 479] width 37 height 37
checkbox input "true"
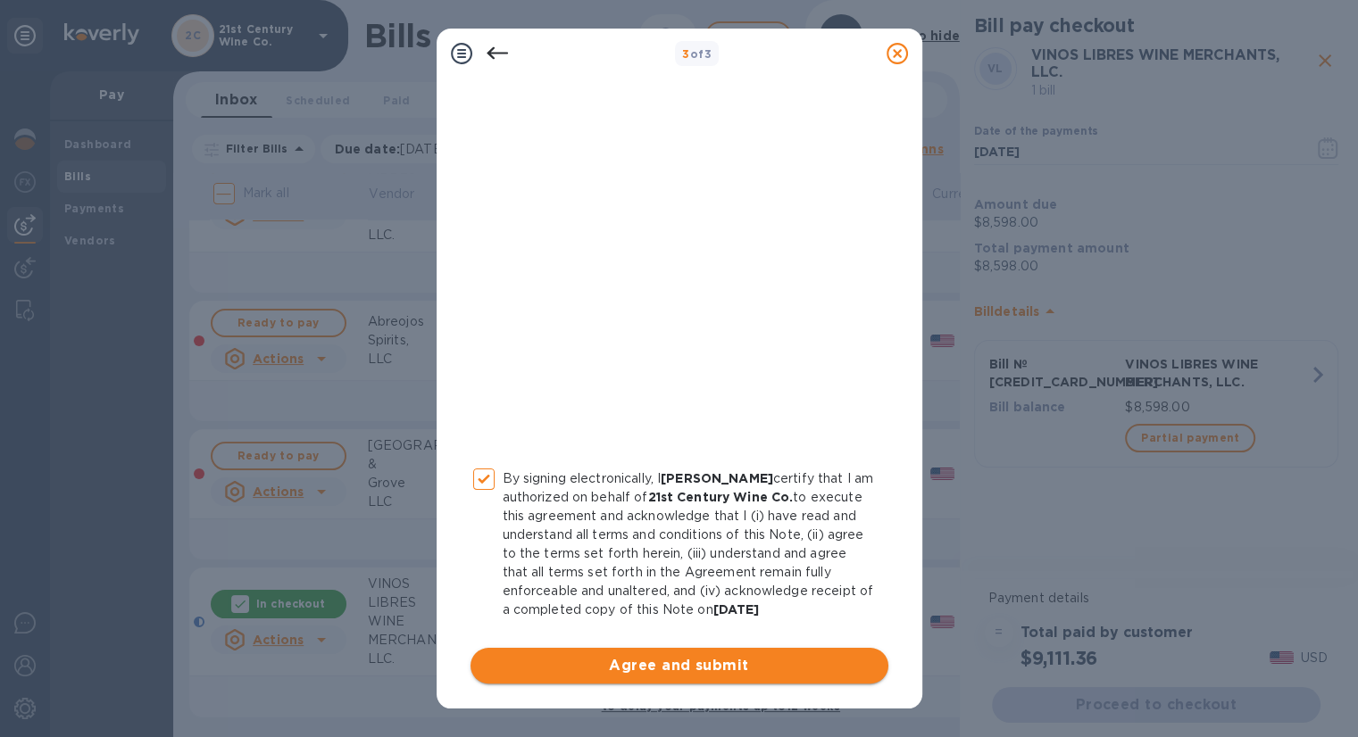
click at [598, 662] on span "Agree and submit" at bounding box center [679, 665] width 389 height 21
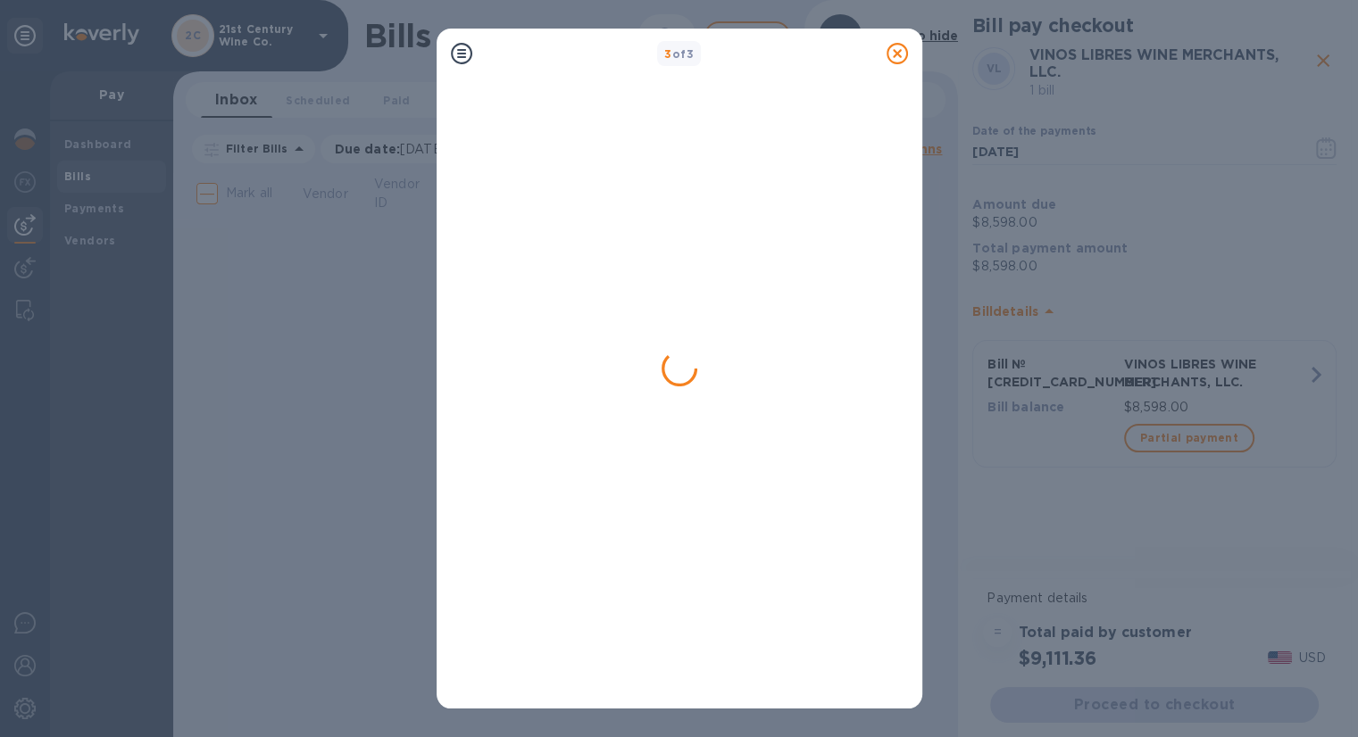
scroll to position [0, 0]
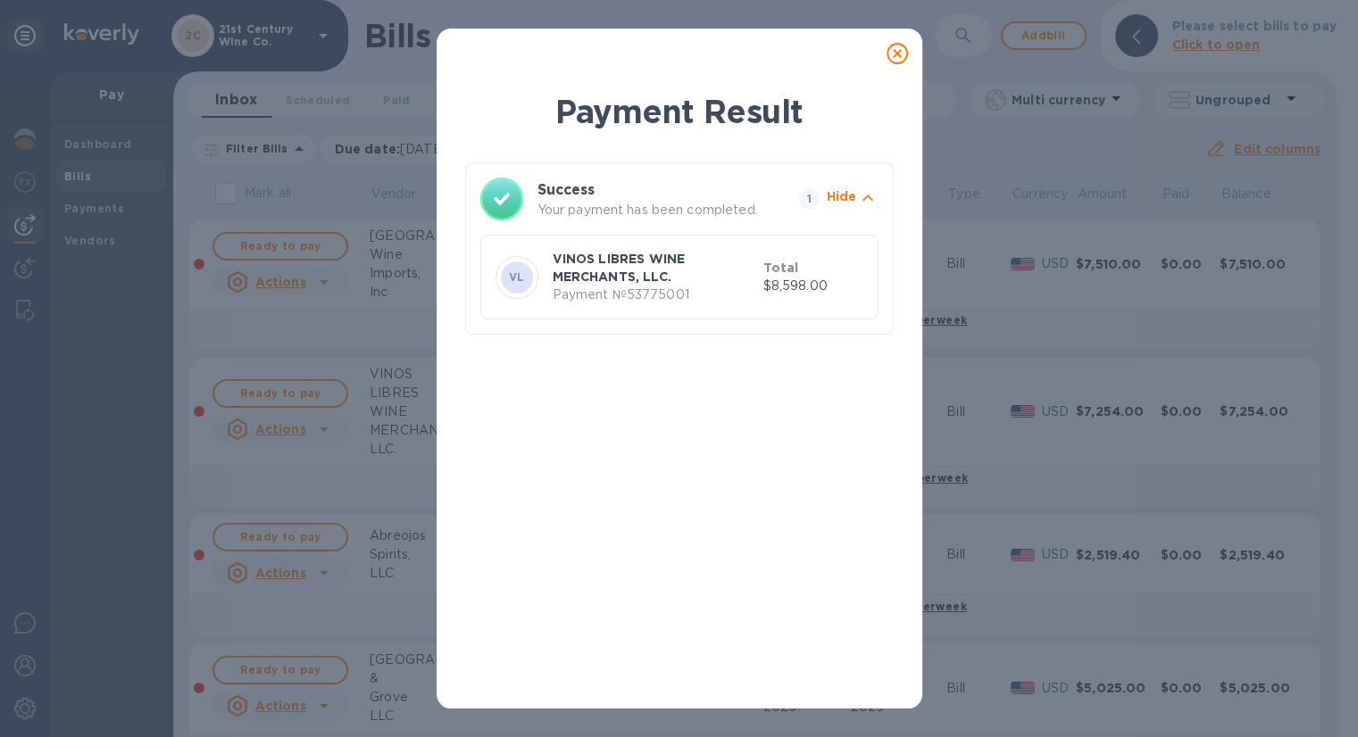
click at [899, 54] on icon at bounding box center [897, 53] width 21 height 21
